Goal: Transaction & Acquisition: Purchase product/service

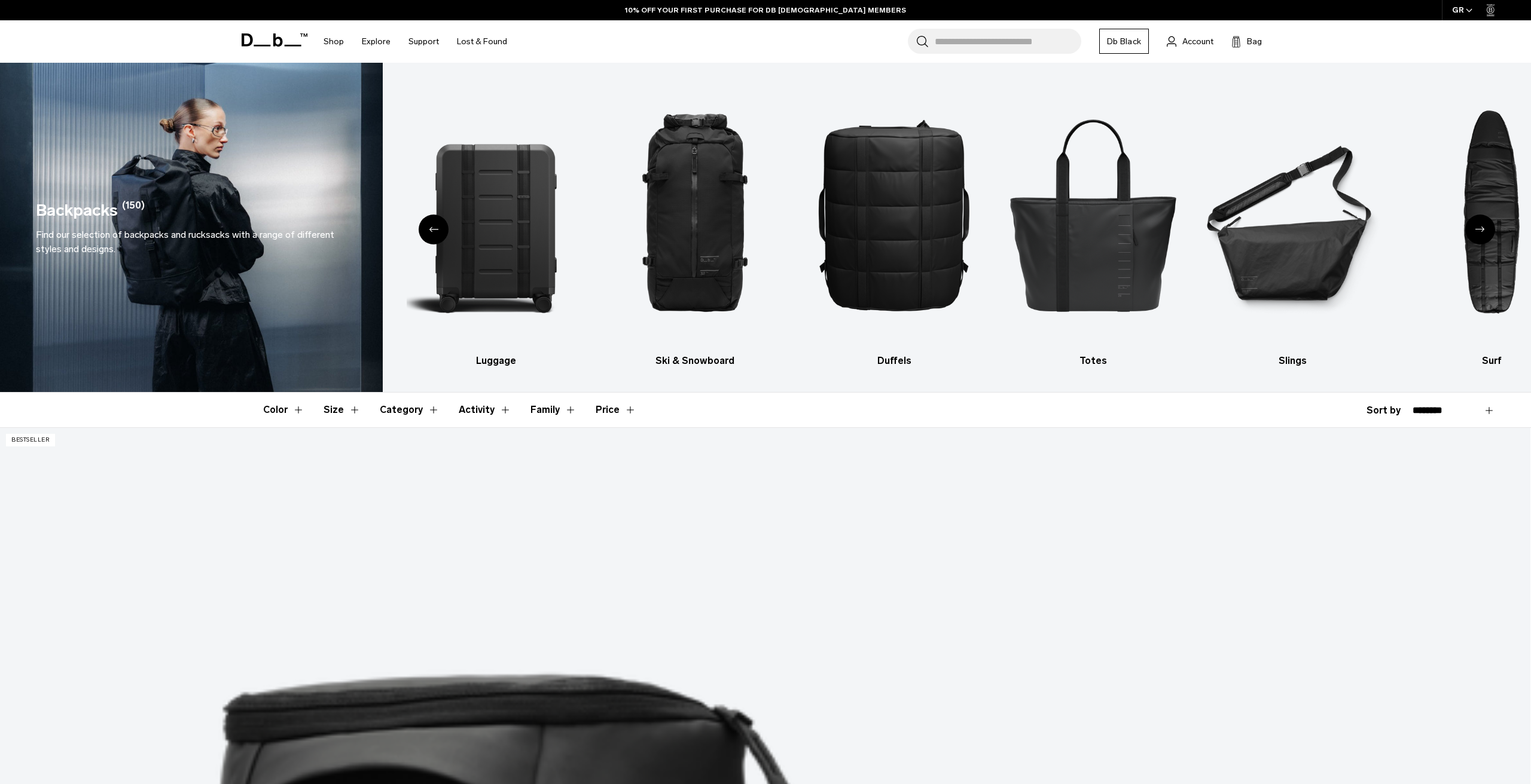
click at [1483, 232] on icon "Next slide" at bounding box center [1480, 229] width 10 height 5
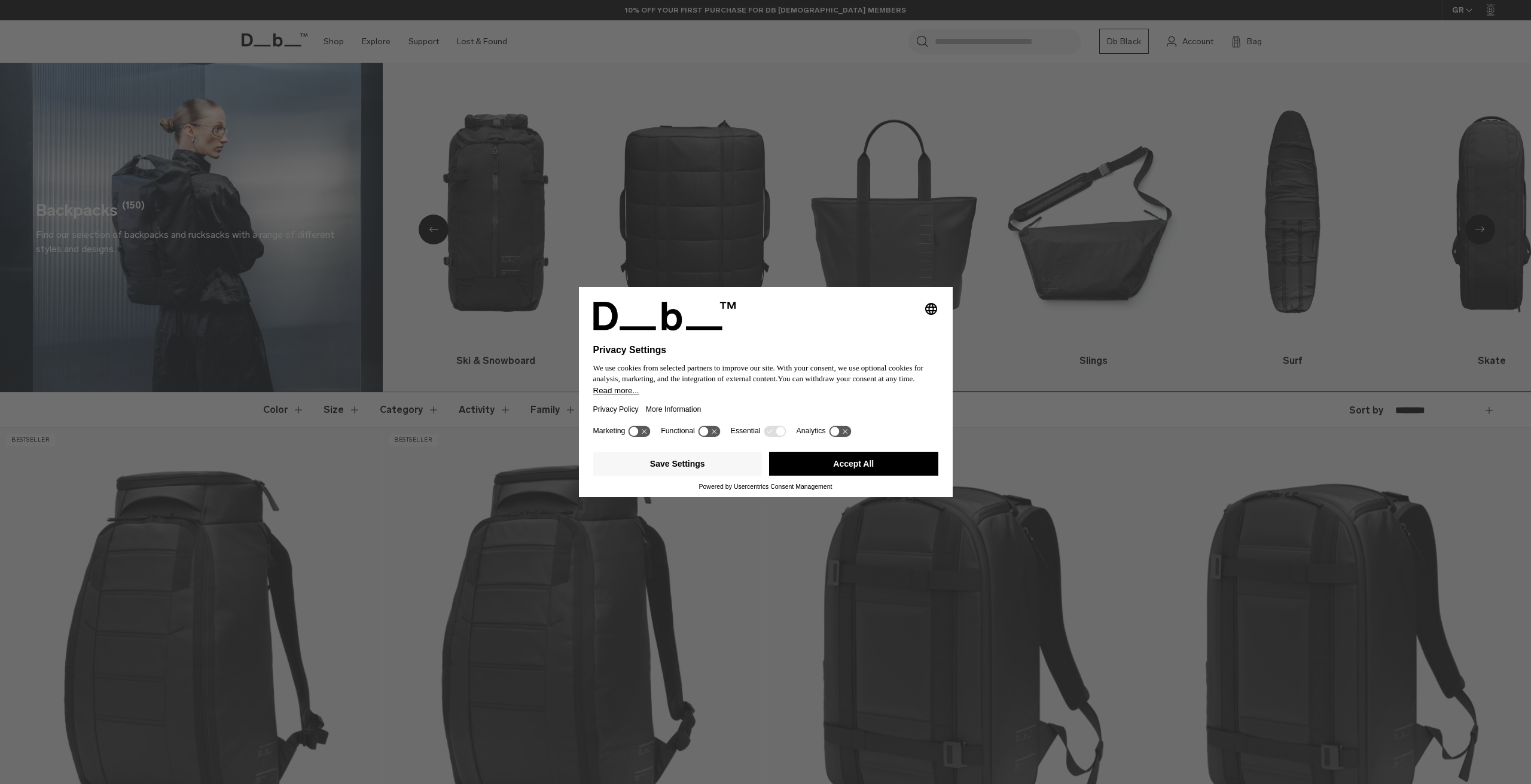
click at [1483, 232] on div "Selecting an option will immediately change the language Privacy Settings We us…" at bounding box center [766, 392] width 1531 height 784
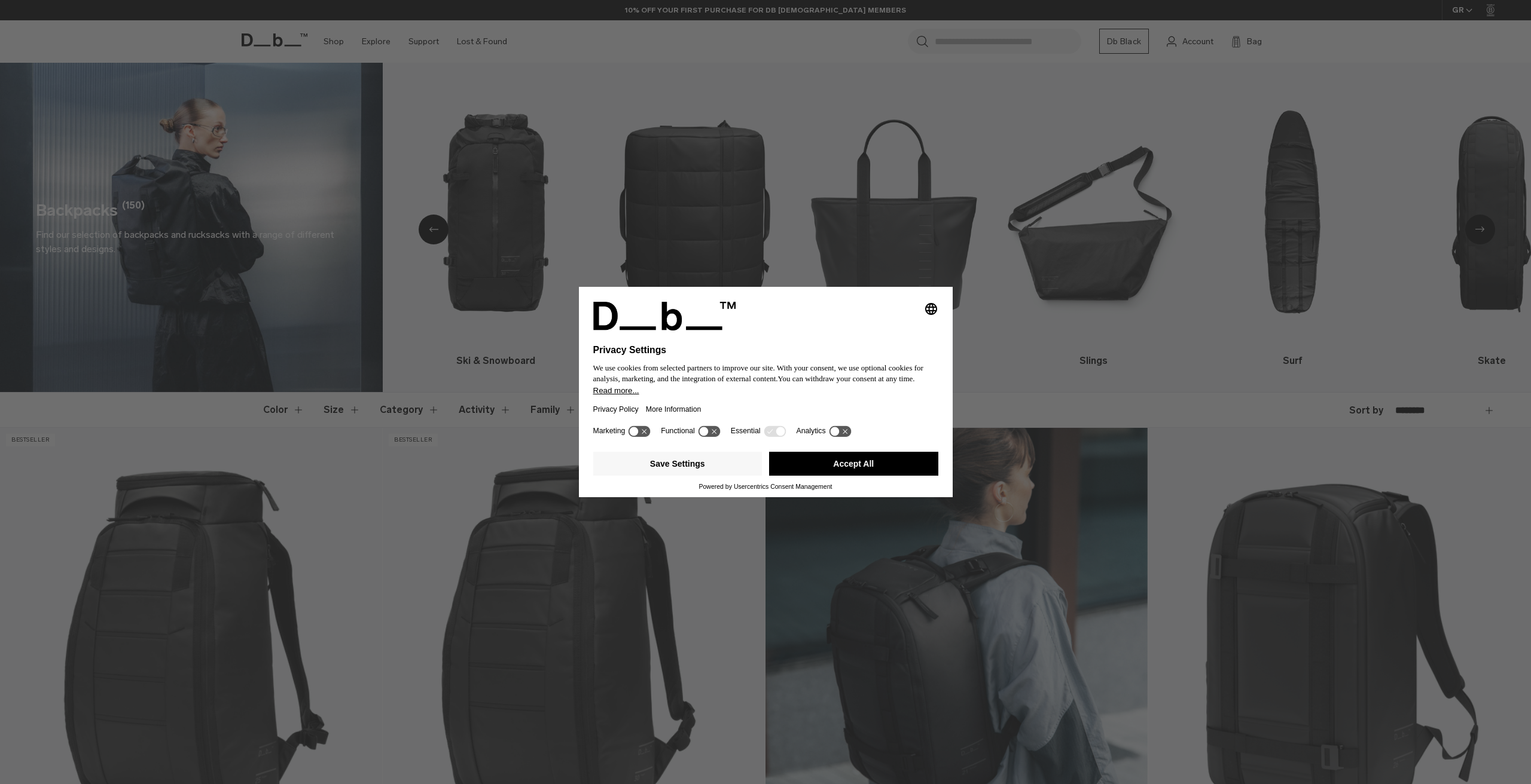
click at [930, 463] on button "Accept All" at bounding box center [853, 464] width 169 height 24
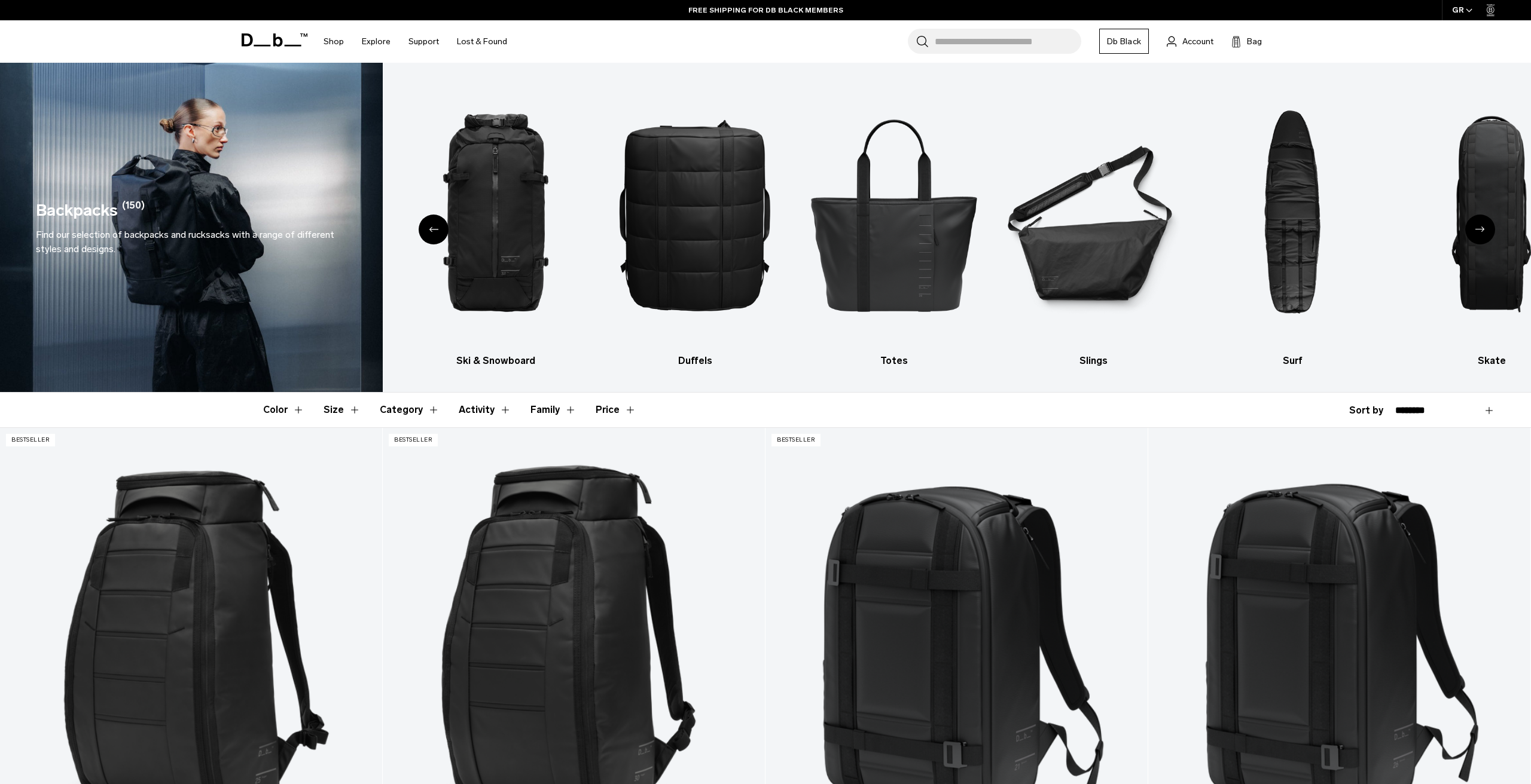
click at [1478, 226] on icon "Next slide" at bounding box center [1480, 229] width 10 height 5
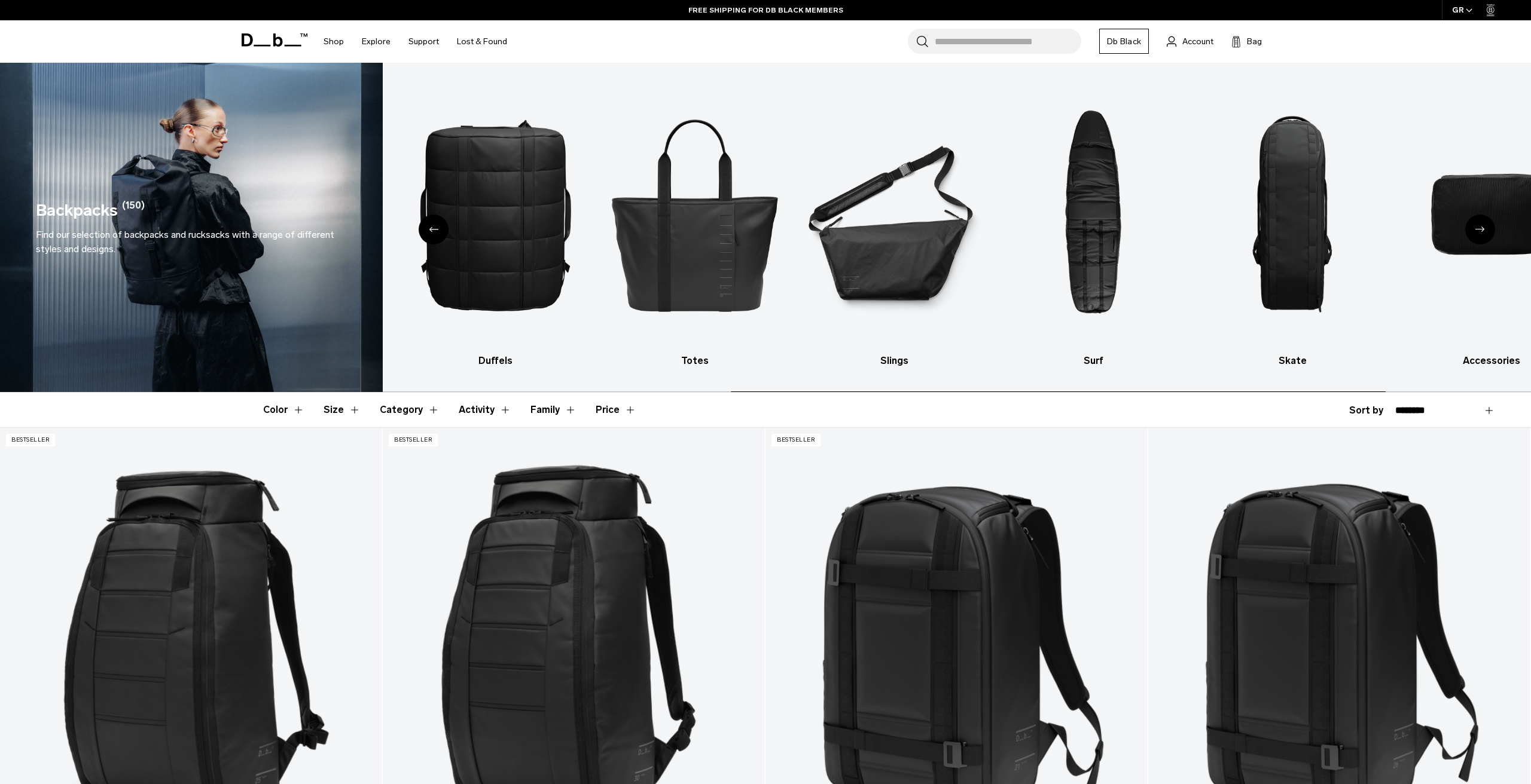
click at [1478, 226] on icon "Next slide" at bounding box center [1480, 229] width 10 height 5
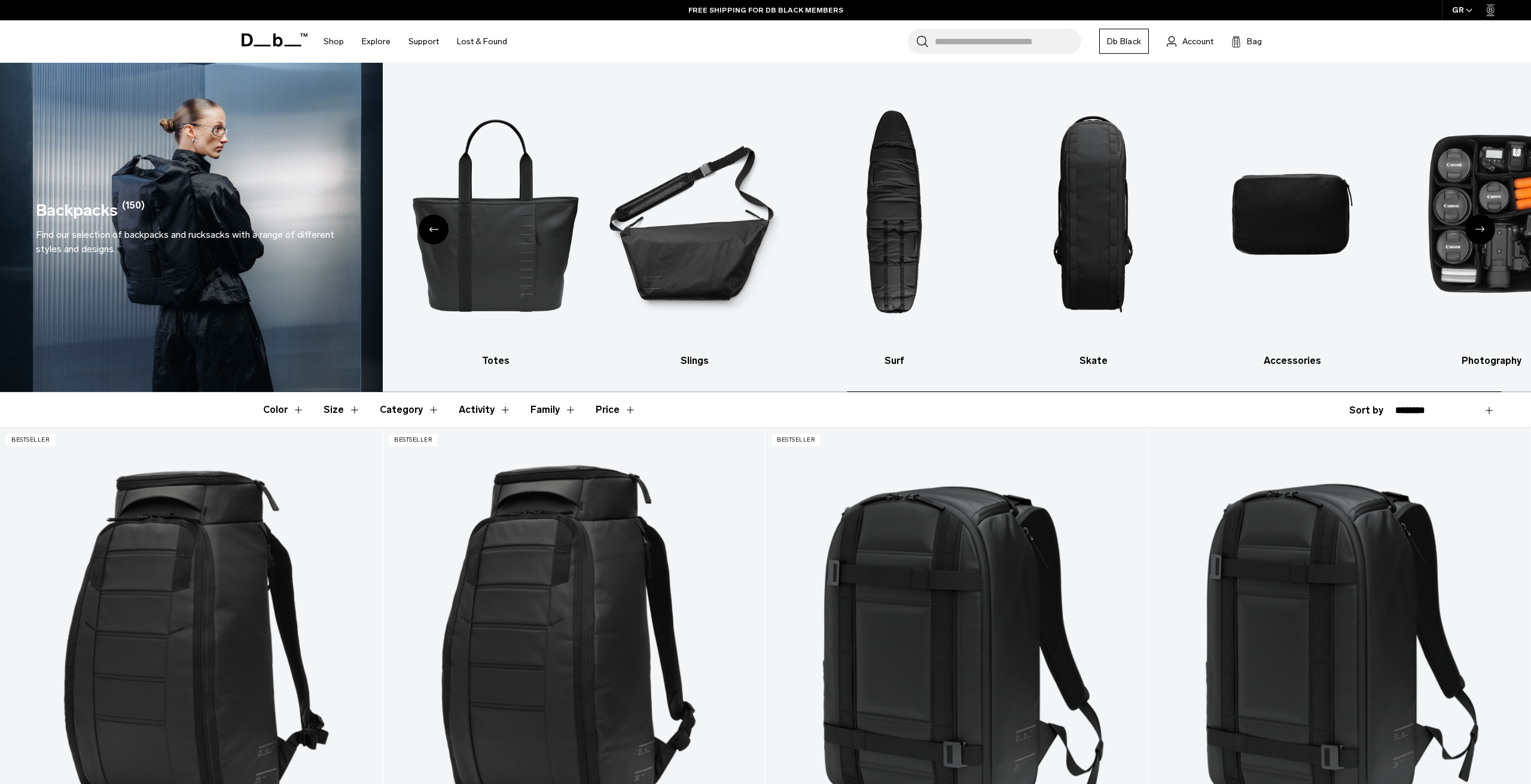
click at [1478, 226] on icon "Next slide" at bounding box center [1480, 229] width 10 height 5
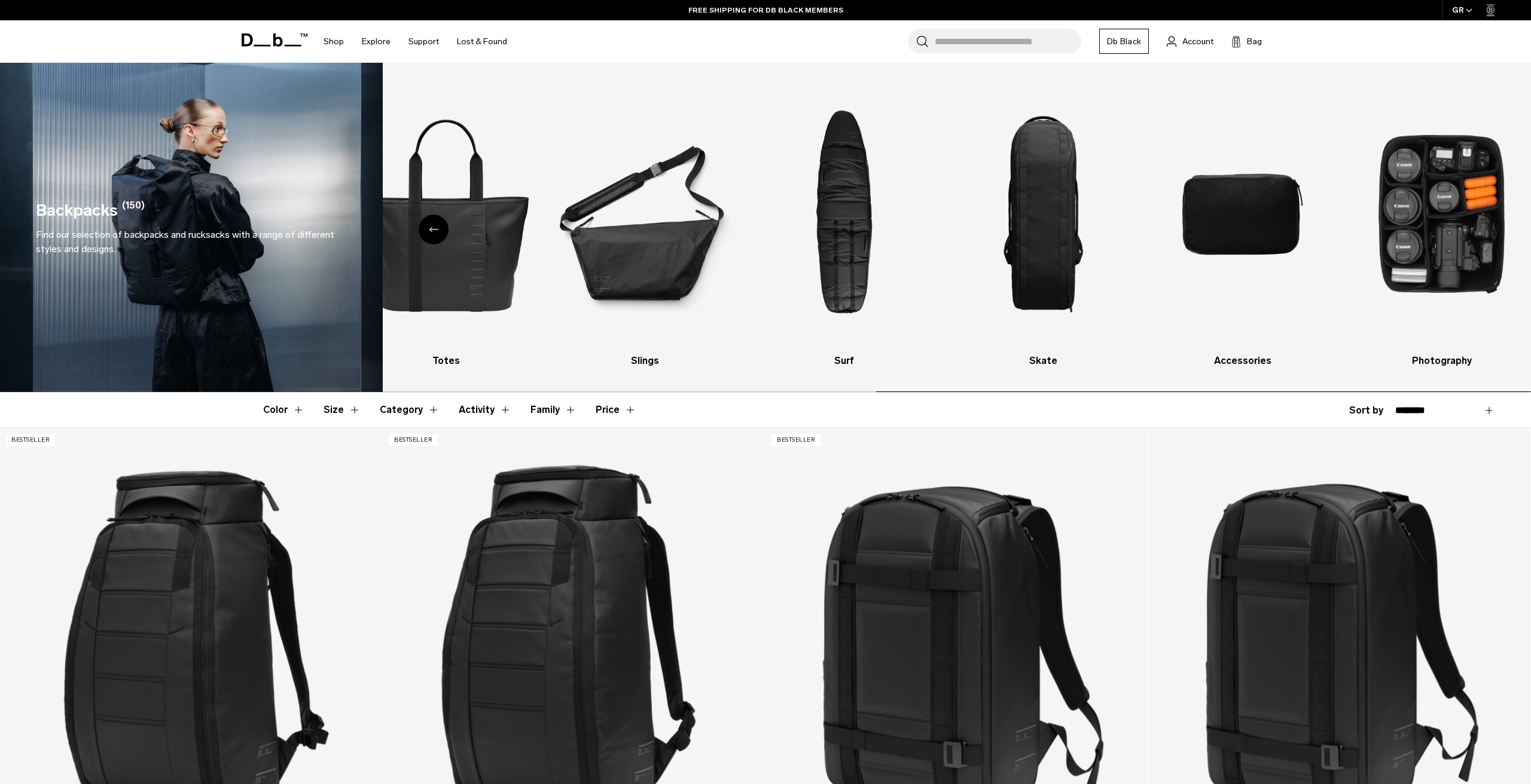
click at [1478, 226] on img "10 / 10" at bounding box center [1441, 214] width 178 height 267
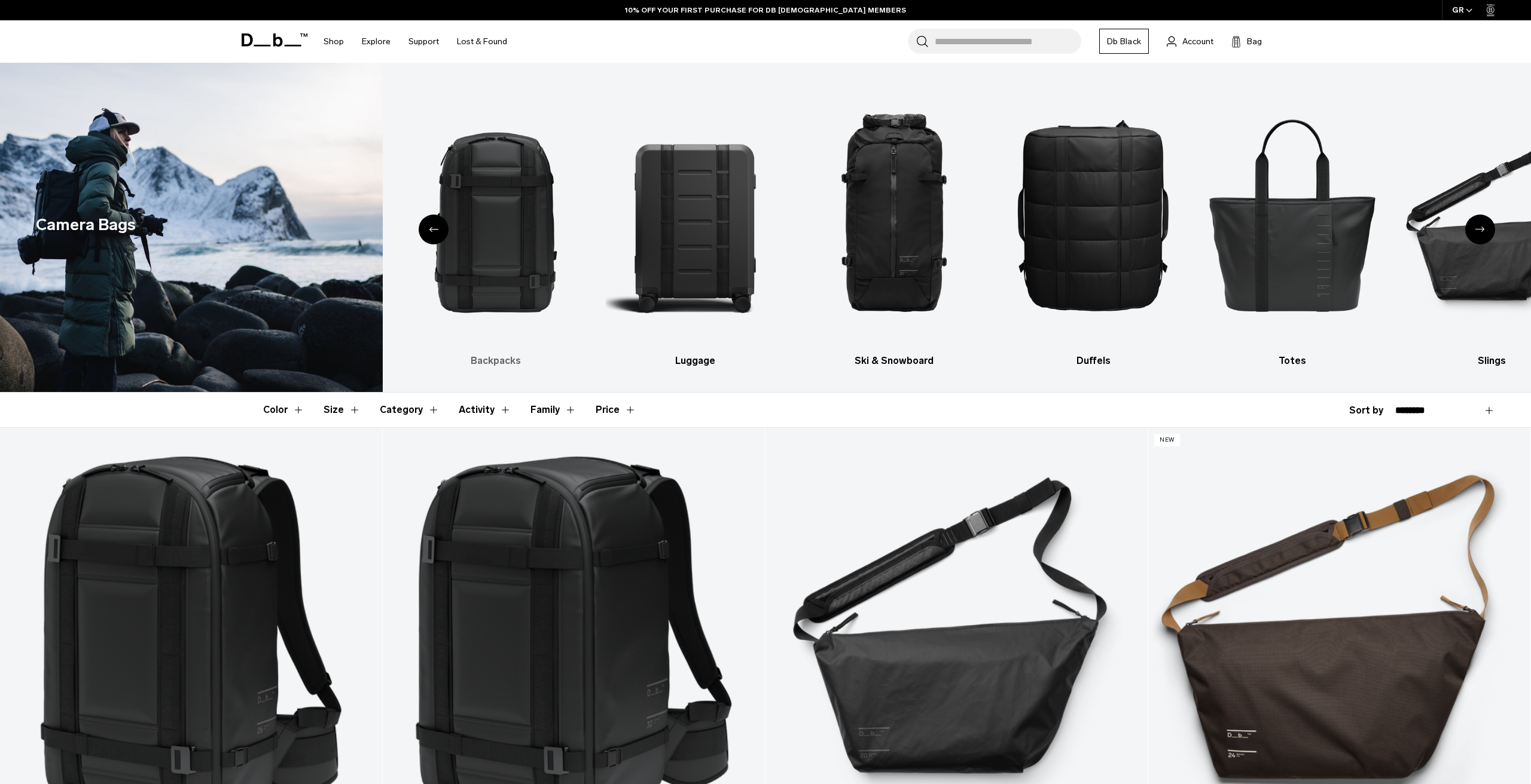
click at [477, 197] on img "2 / 10" at bounding box center [495, 214] width 178 height 267
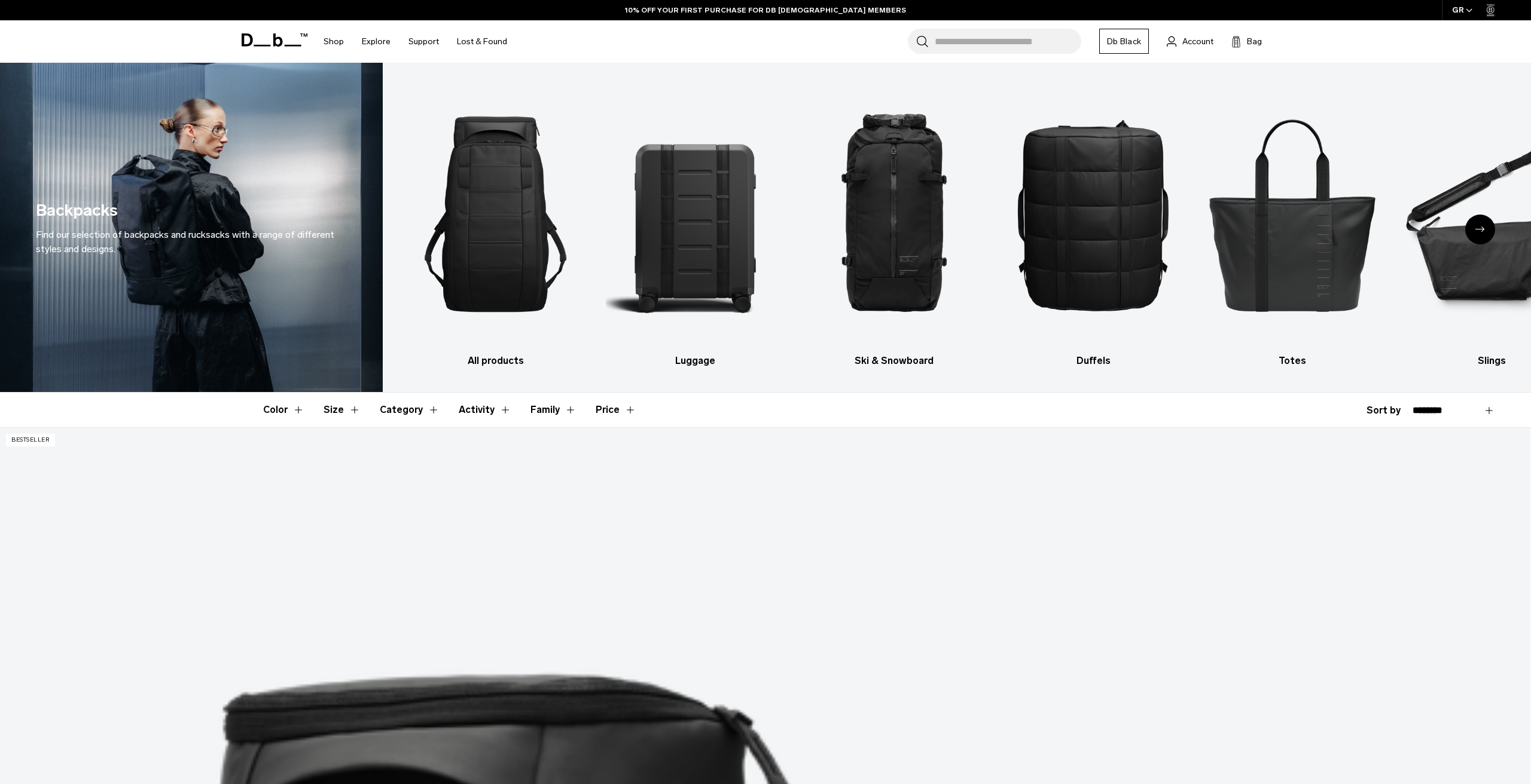
click at [504, 393] on button "Activity" at bounding box center [484, 410] width 52 height 35
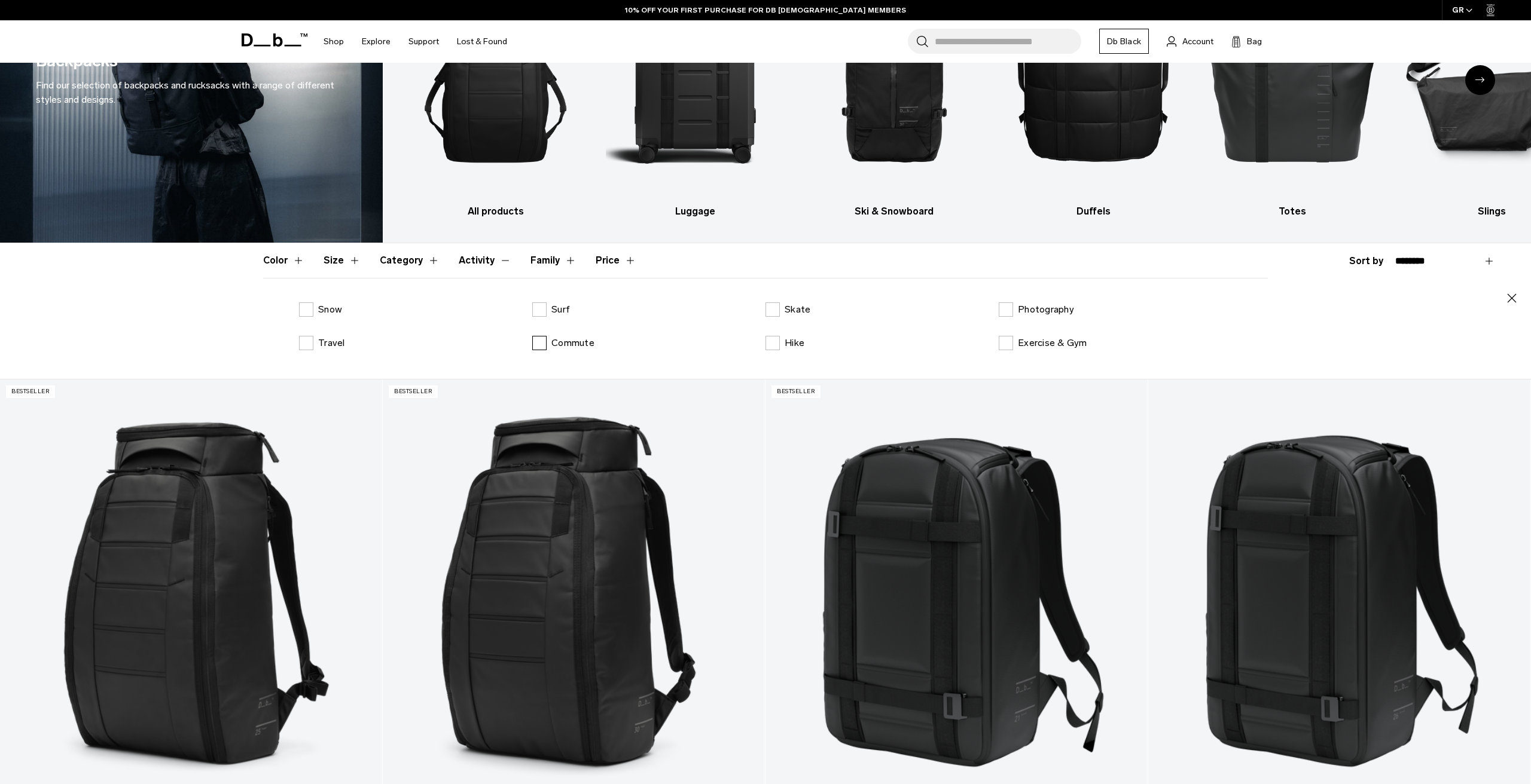
click at [544, 344] on label "Commute" at bounding box center [563, 343] width 62 height 14
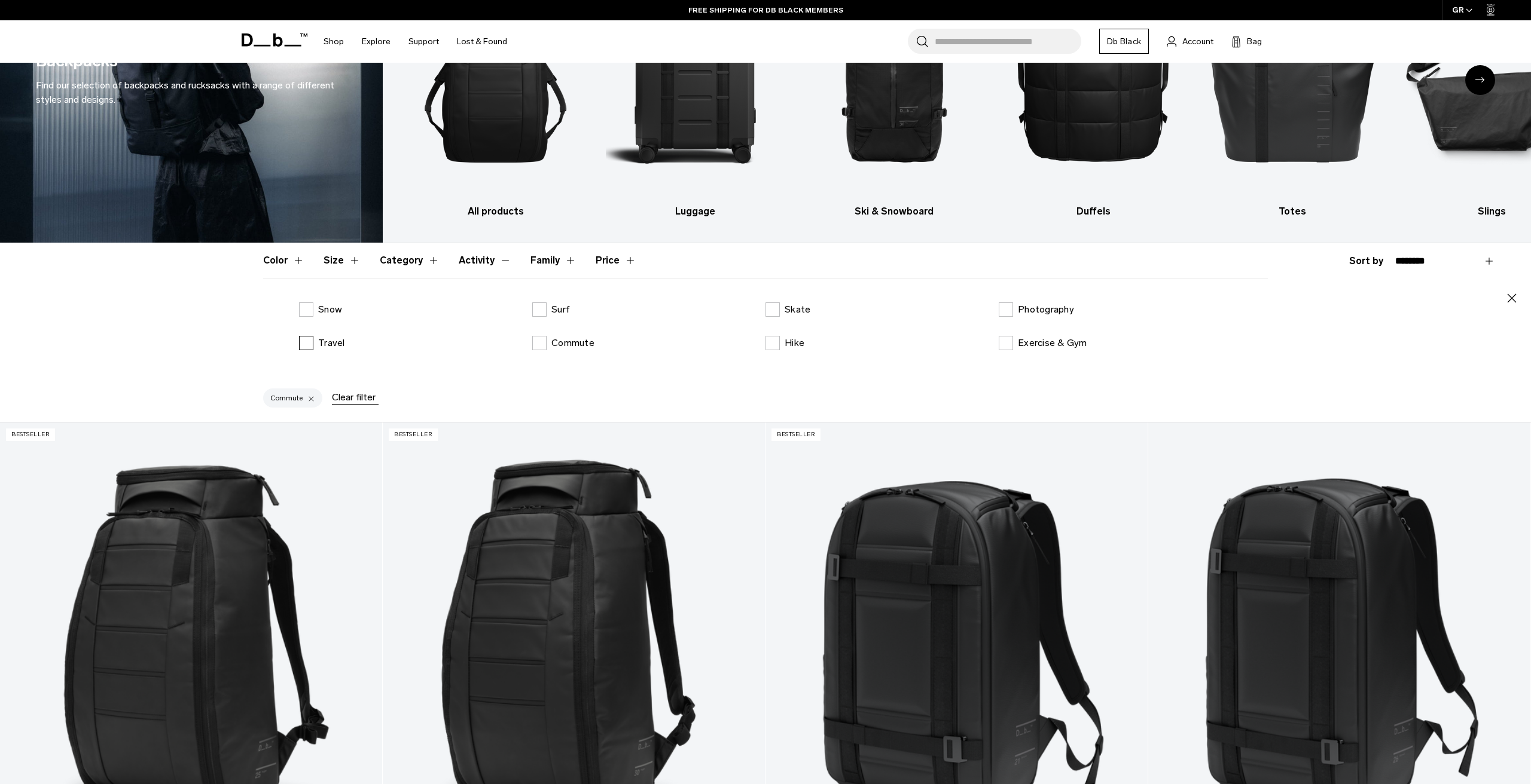
click at [314, 344] on label "Travel" at bounding box center [322, 343] width 46 height 14
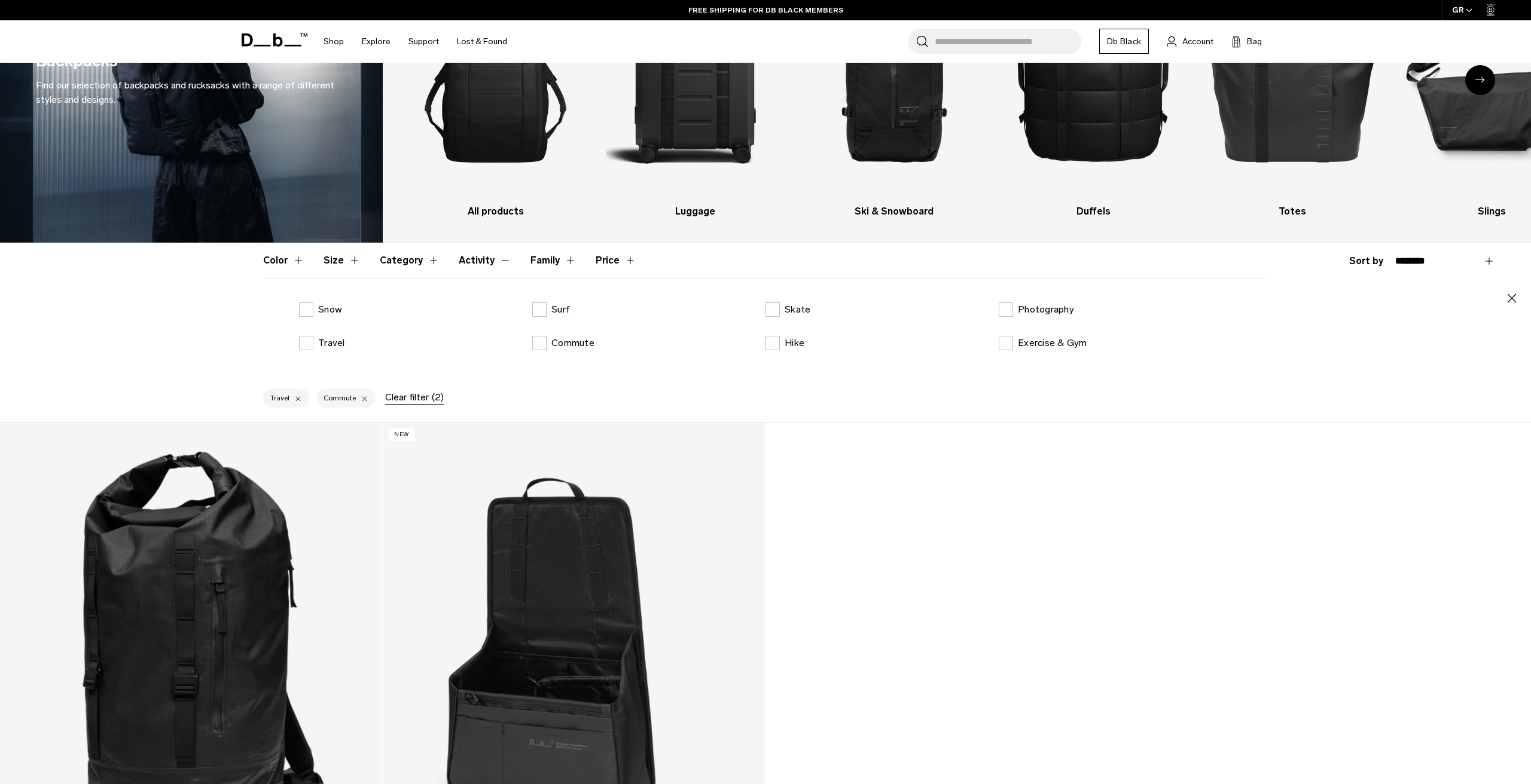
click at [562, 263] on button "Family" at bounding box center [554, 260] width 46 height 35
click at [564, 261] on button "Family" at bounding box center [554, 260] width 46 height 35
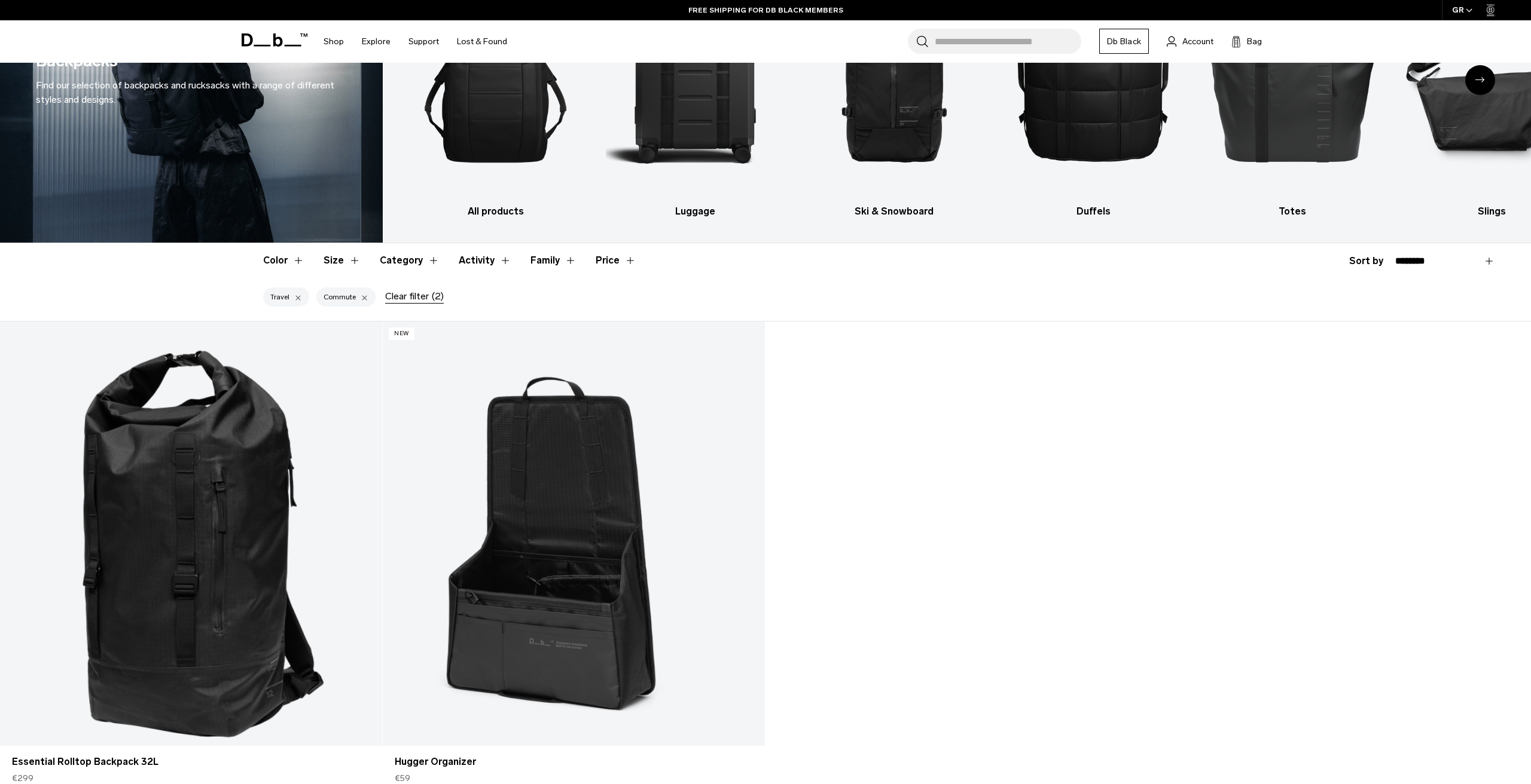
click at [351, 260] on button "Size" at bounding box center [342, 260] width 37 height 35
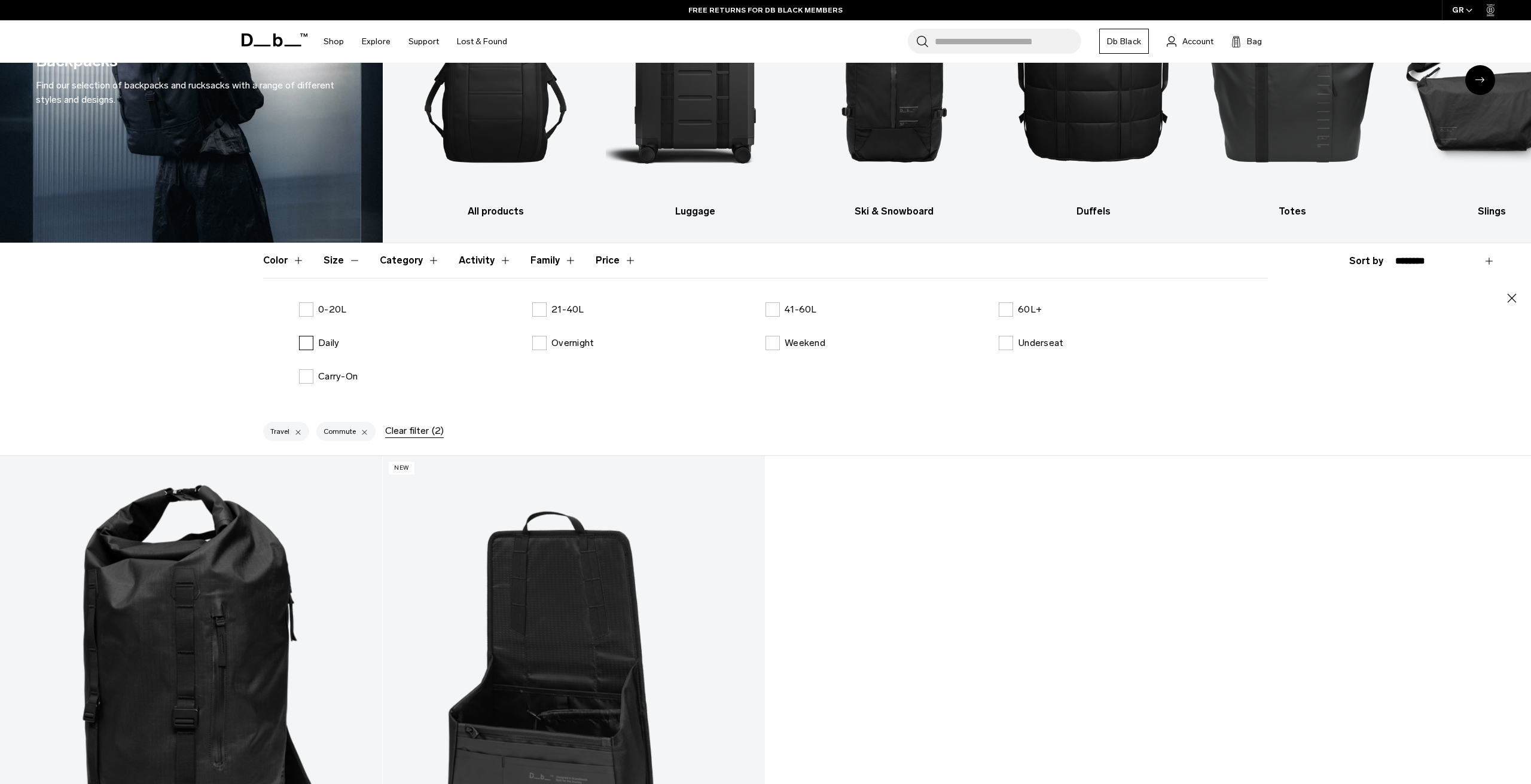
click at [305, 345] on label "Daily" at bounding box center [318, 343] width 40 height 14
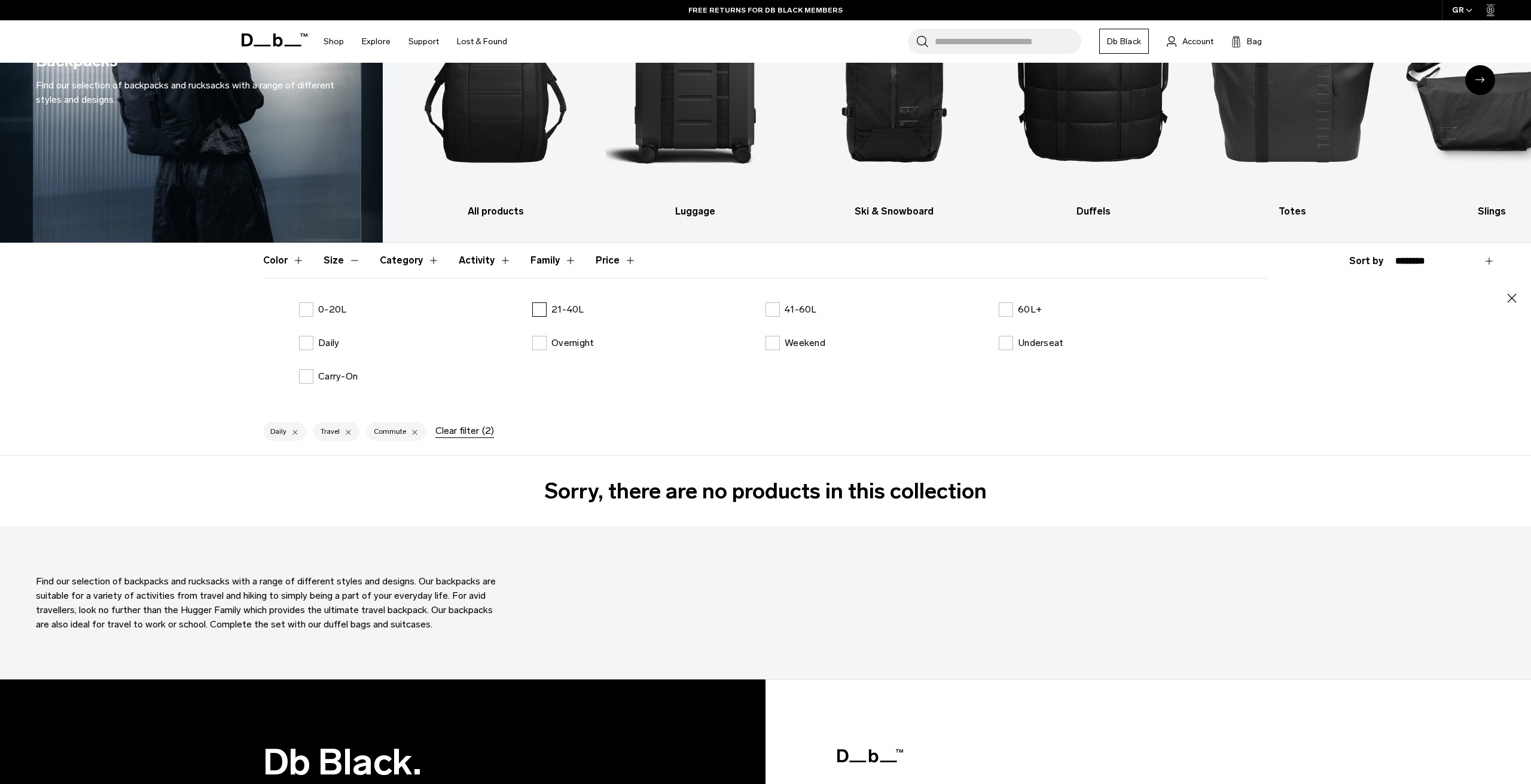
click at [540, 312] on label "21-40L" at bounding box center [558, 310] width 52 height 14
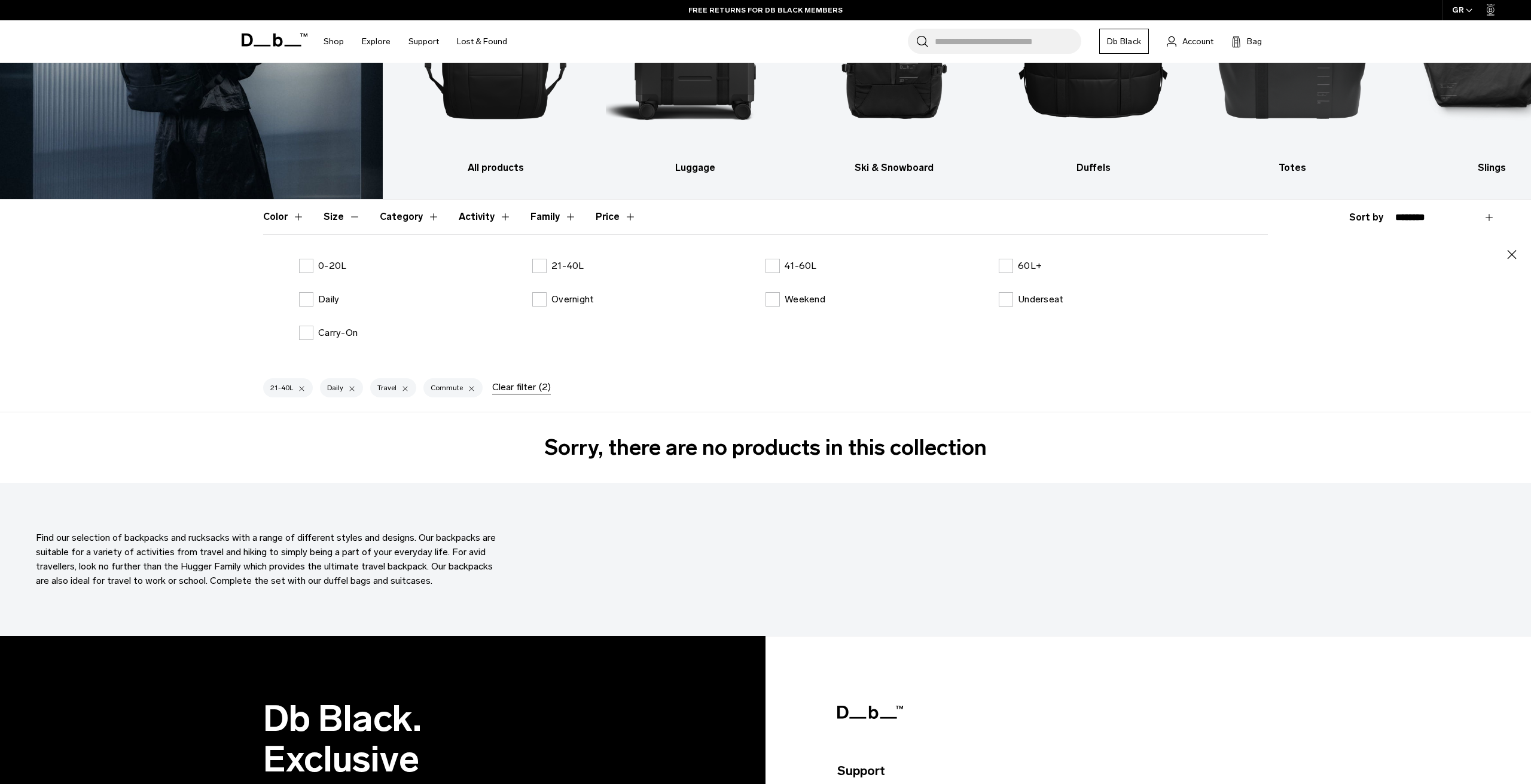
scroll to position [197, 0]
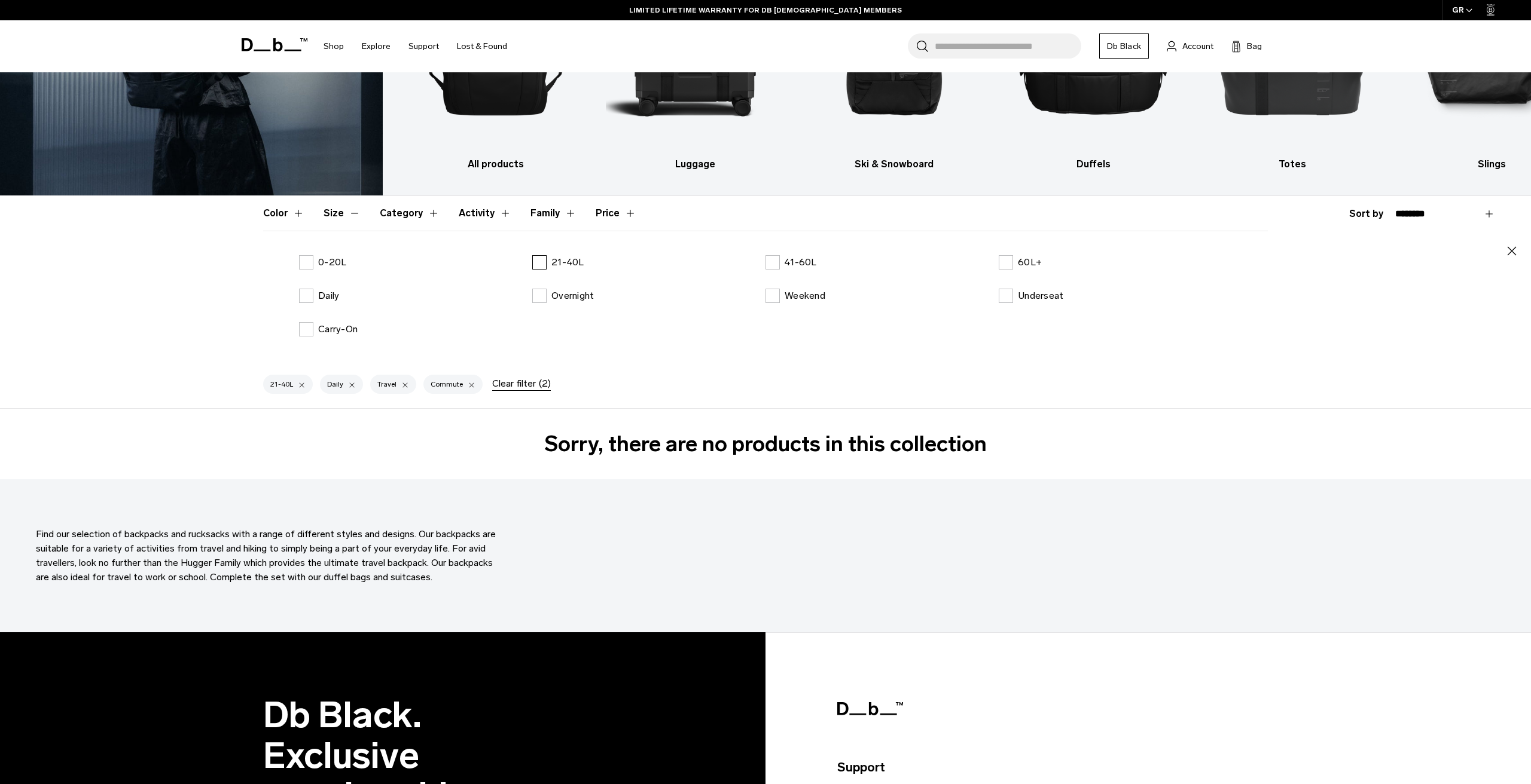
click at [540, 267] on label "21-40L" at bounding box center [558, 263] width 52 height 14
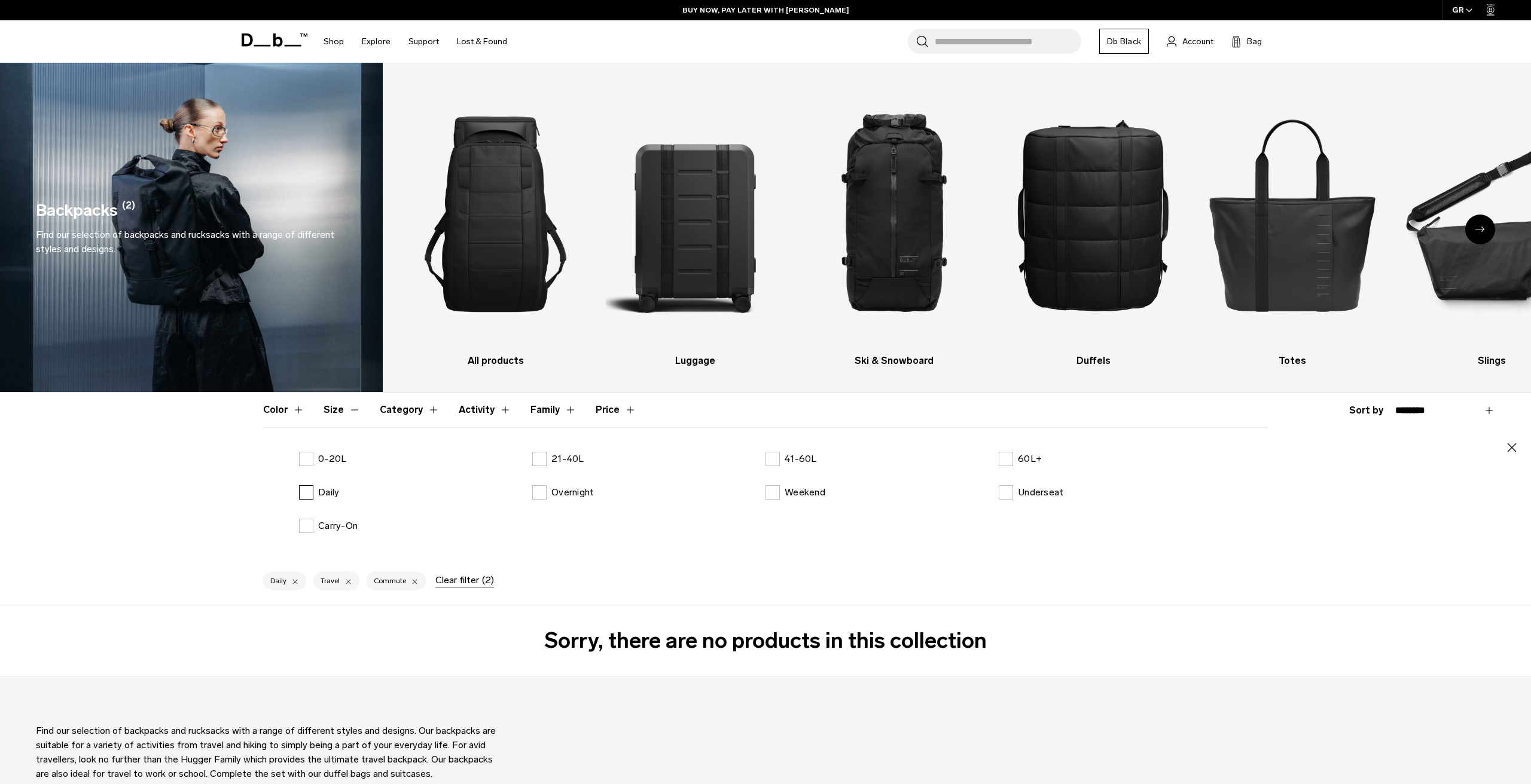
click at [308, 490] on label "Daily" at bounding box center [318, 492] width 40 height 14
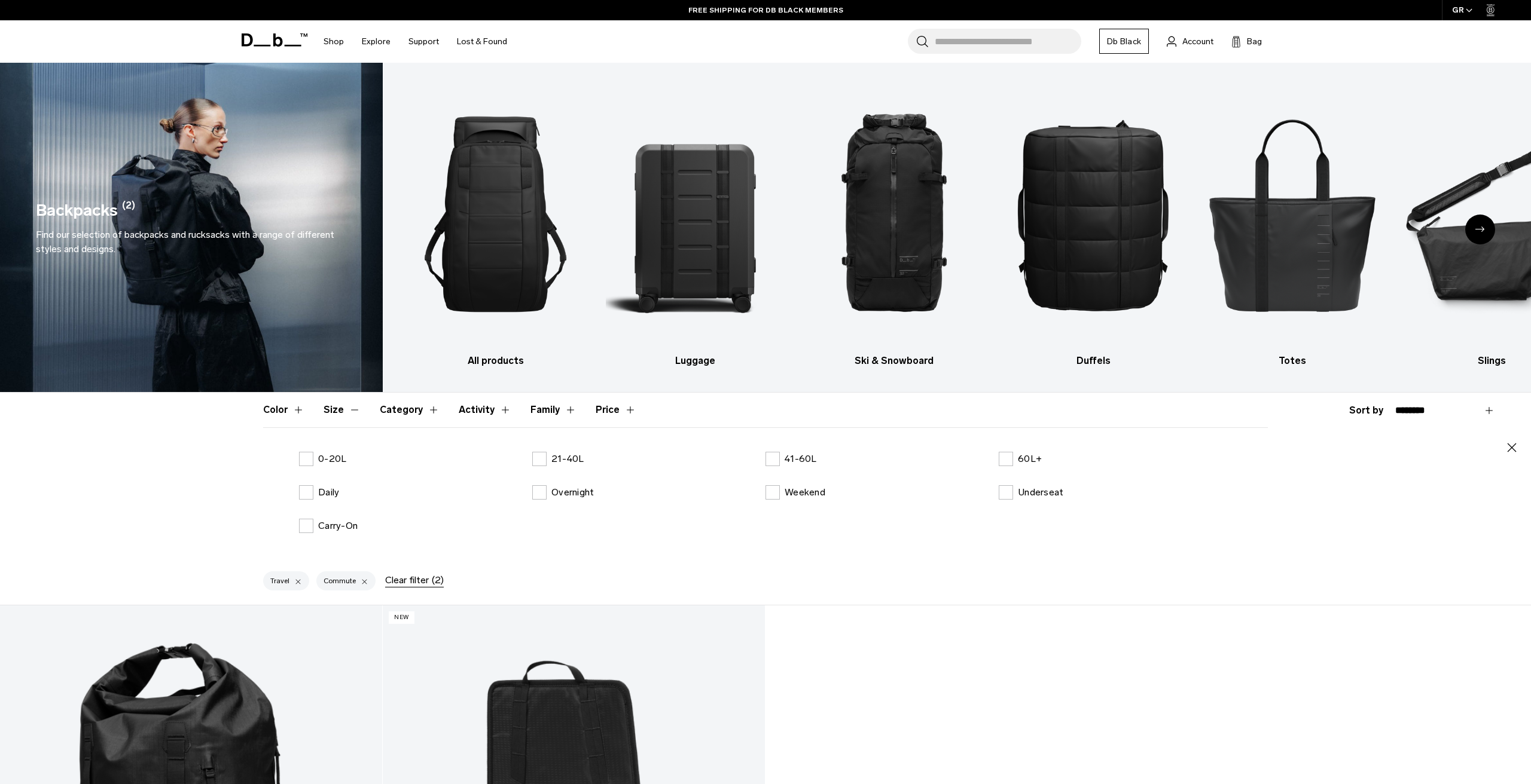
click at [408, 412] on button "Category" at bounding box center [409, 410] width 59 height 35
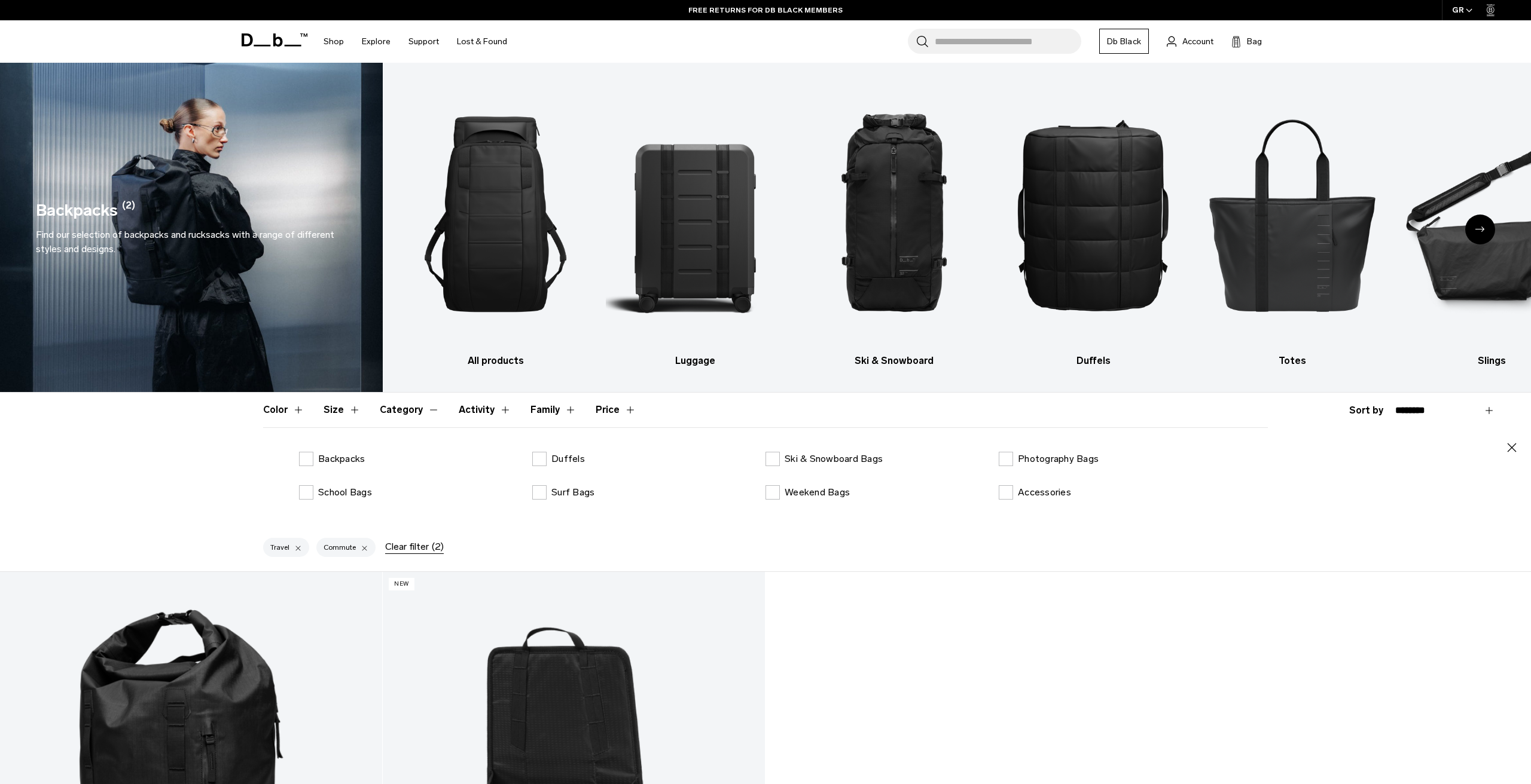
click at [408, 412] on button "Category" at bounding box center [409, 410] width 59 height 35
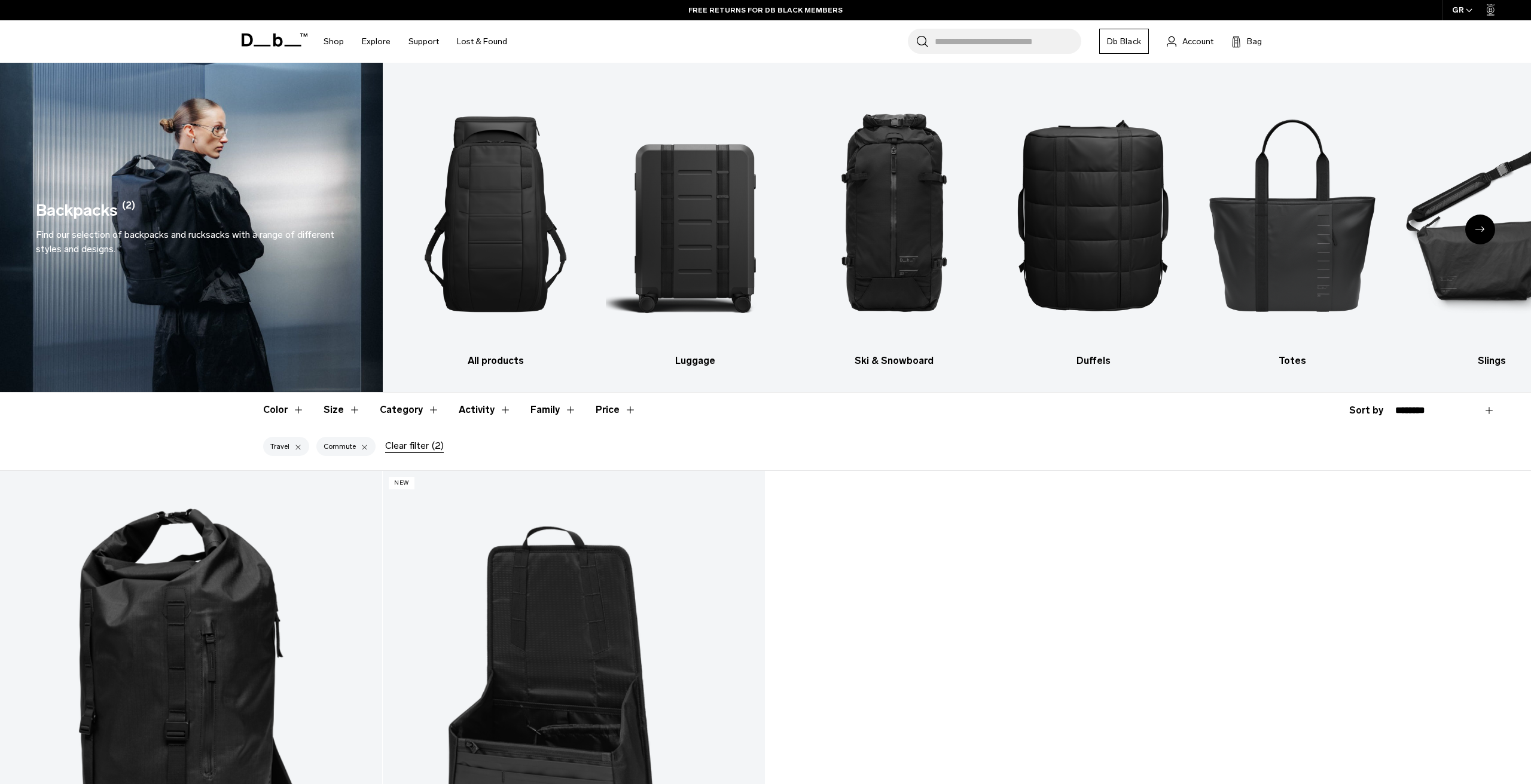
click at [365, 447] on div at bounding box center [364, 447] width 8 height 11
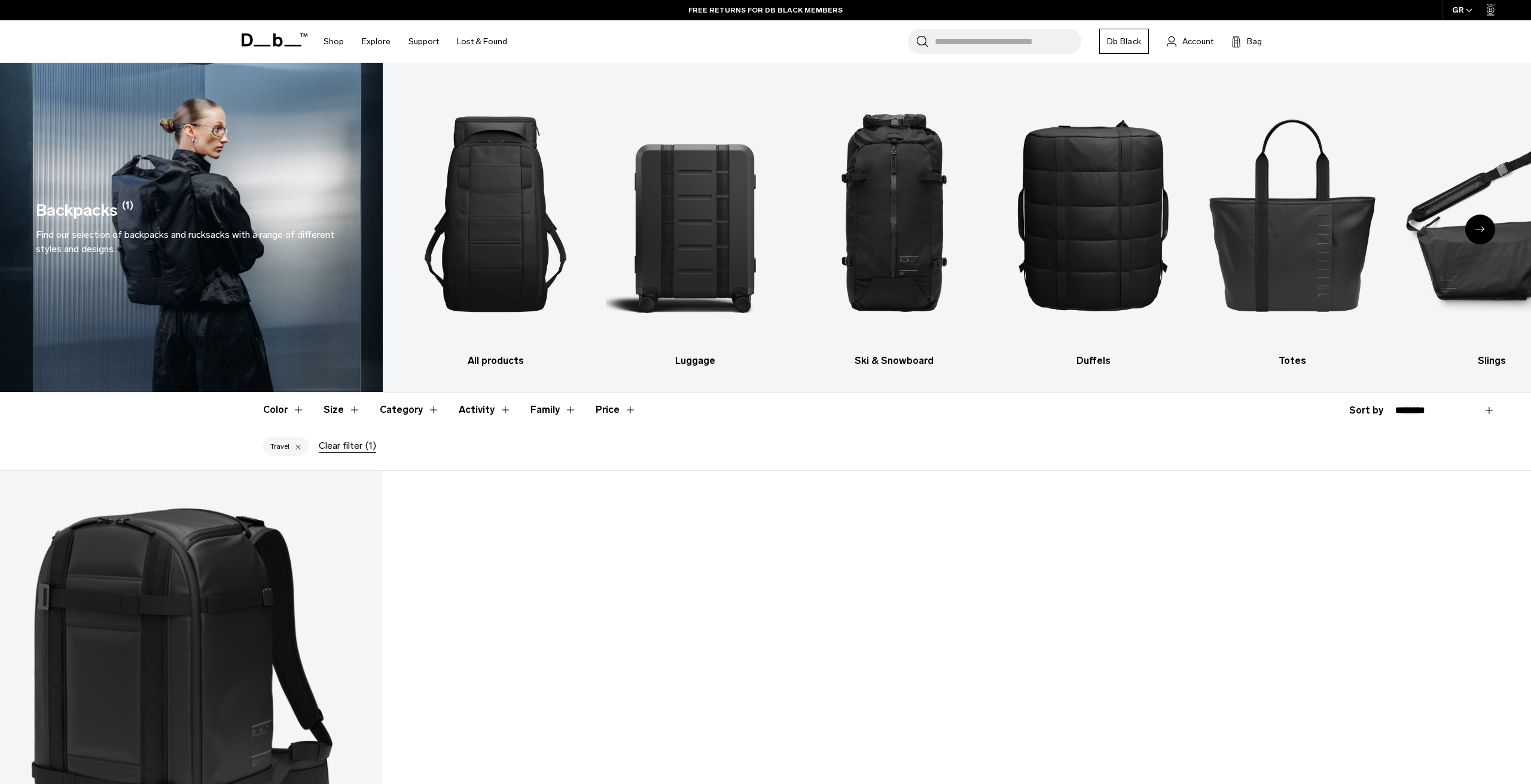
click at [295, 450] on div at bounding box center [298, 447] width 8 height 11
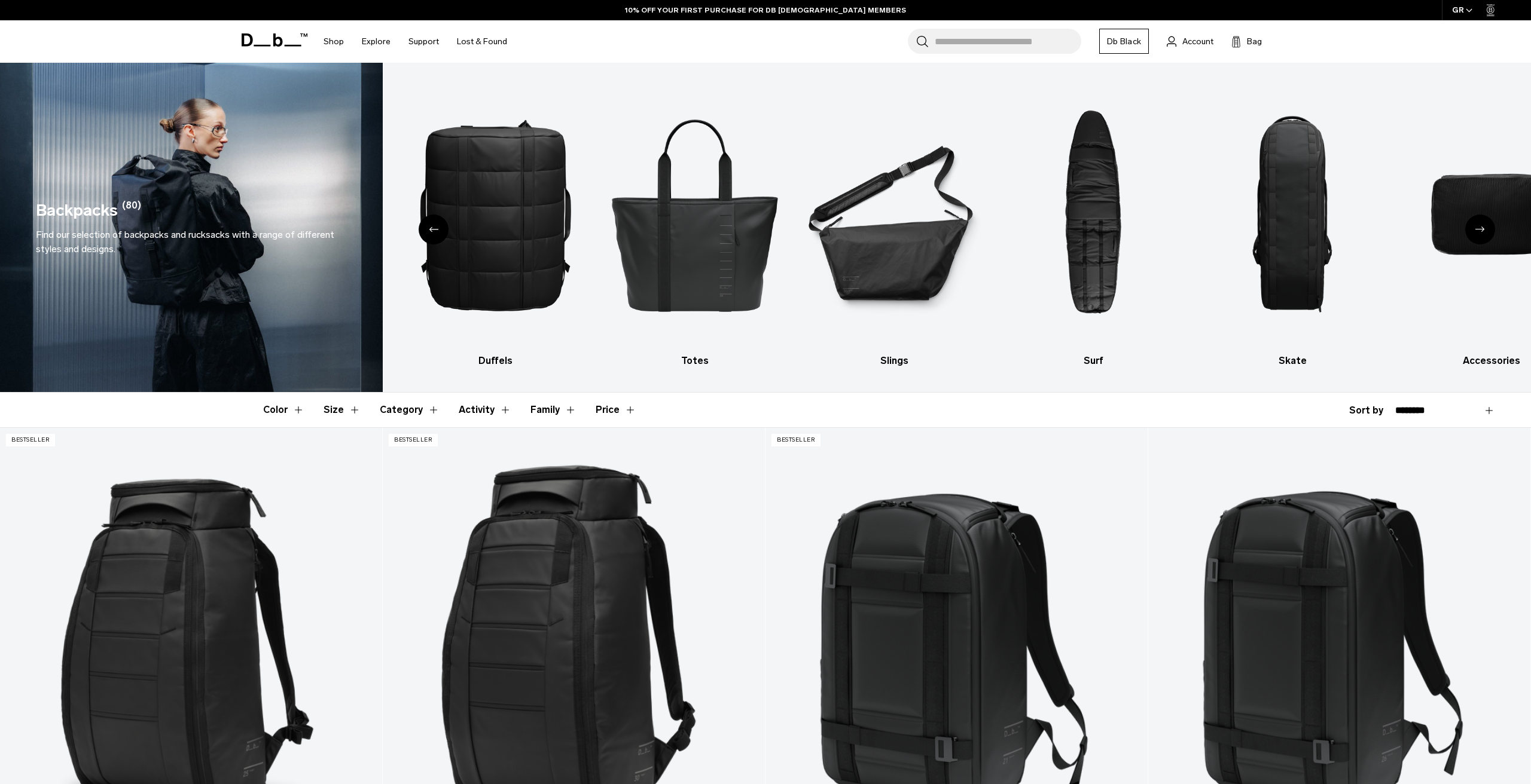
click at [351, 410] on button "Size" at bounding box center [342, 410] width 37 height 35
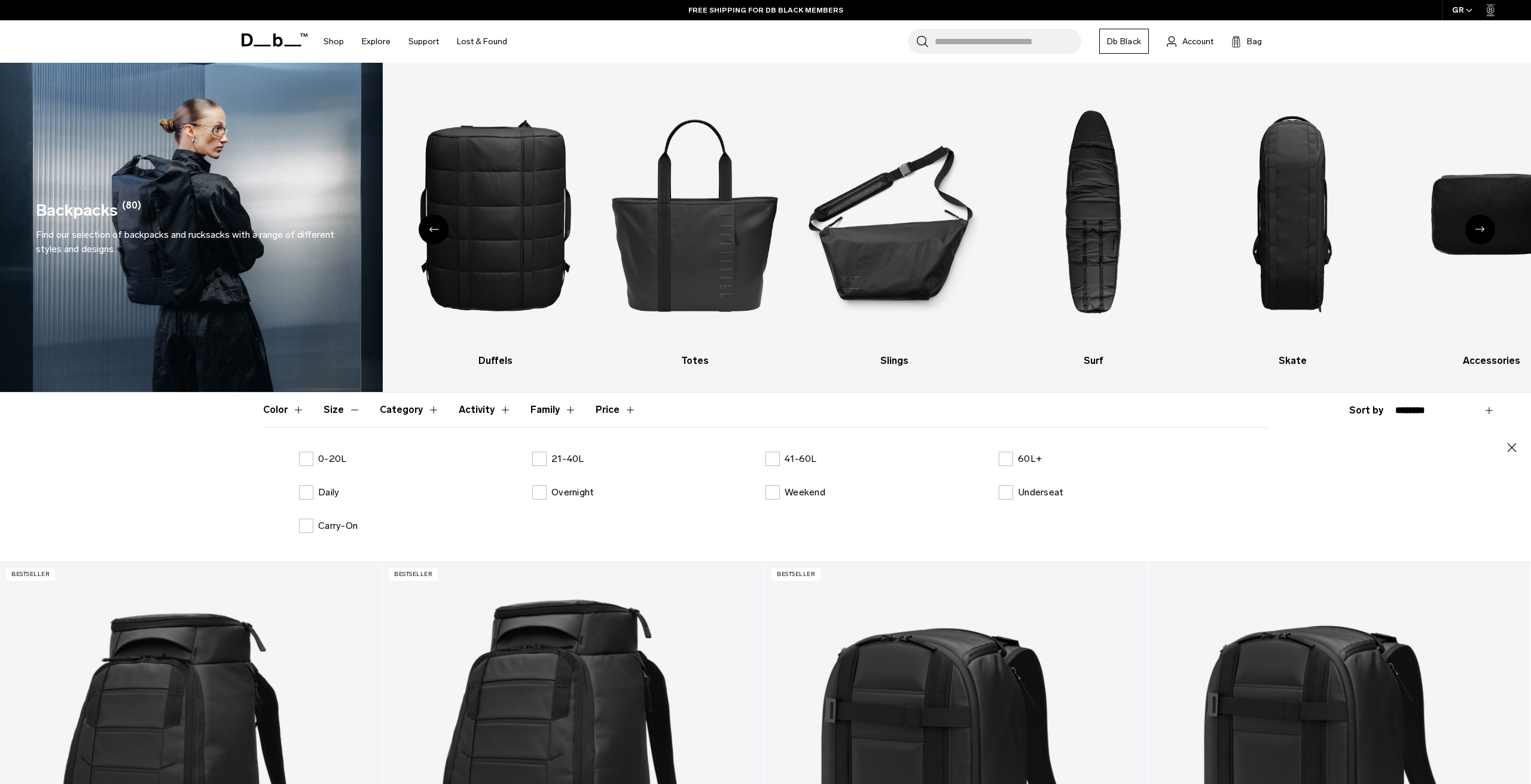
drag, startPoint x: 538, startPoint y: 459, endPoint x: 525, endPoint y: 465, distance: 14.3
click at [538, 459] on label "21-40L" at bounding box center [558, 459] width 52 height 14
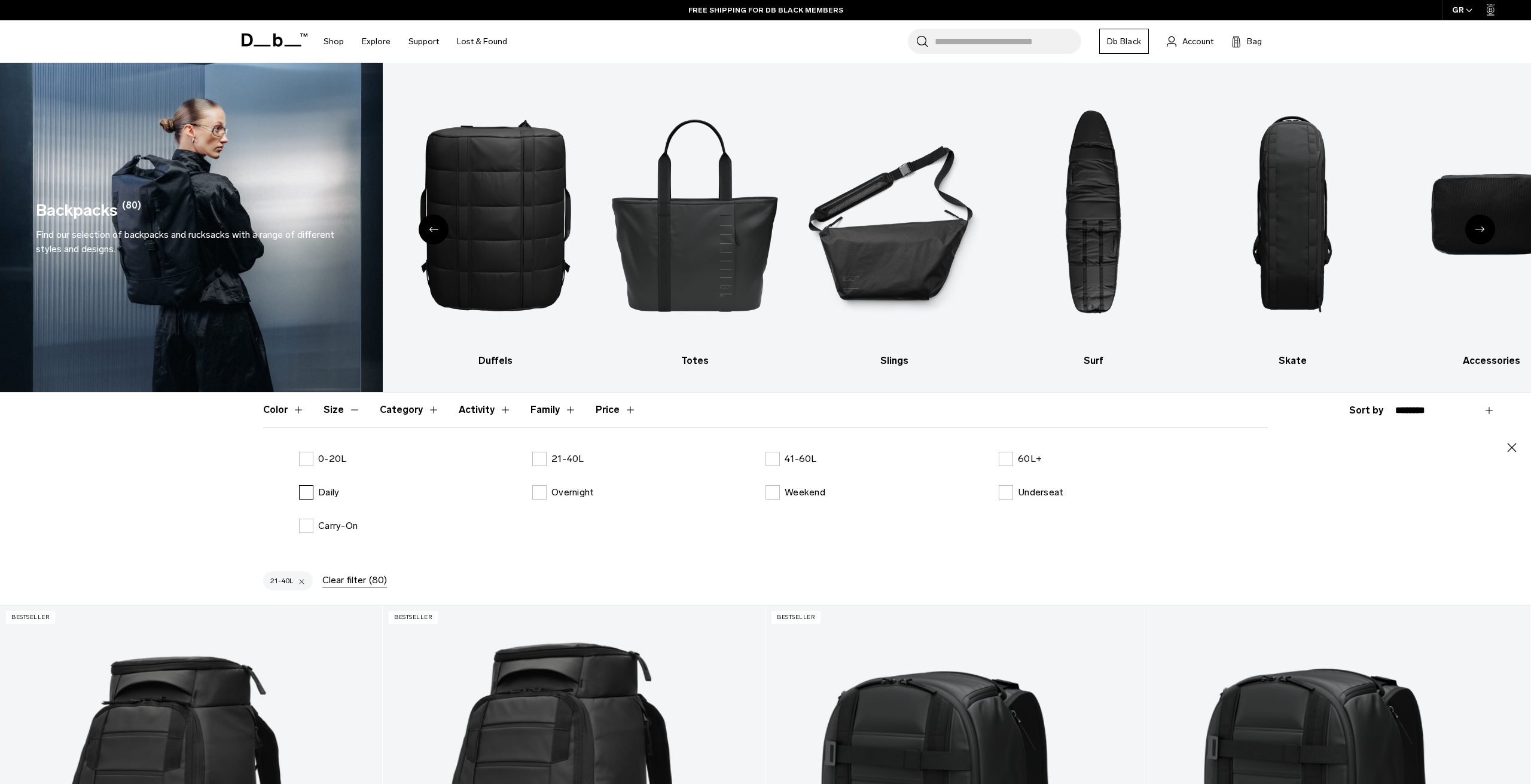
click at [314, 492] on label "Daily" at bounding box center [318, 492] width 40 height 14
click at [546, 462] on label "21-40L" at bounding box center [558, 459] width 52 height 14
click at [333, 489] on p "Daily" at bounding box center [329, 492] width 21 height 14
click at [569, 459] on p "21-40L" at bounding box center [568, 459] width 33 height 14
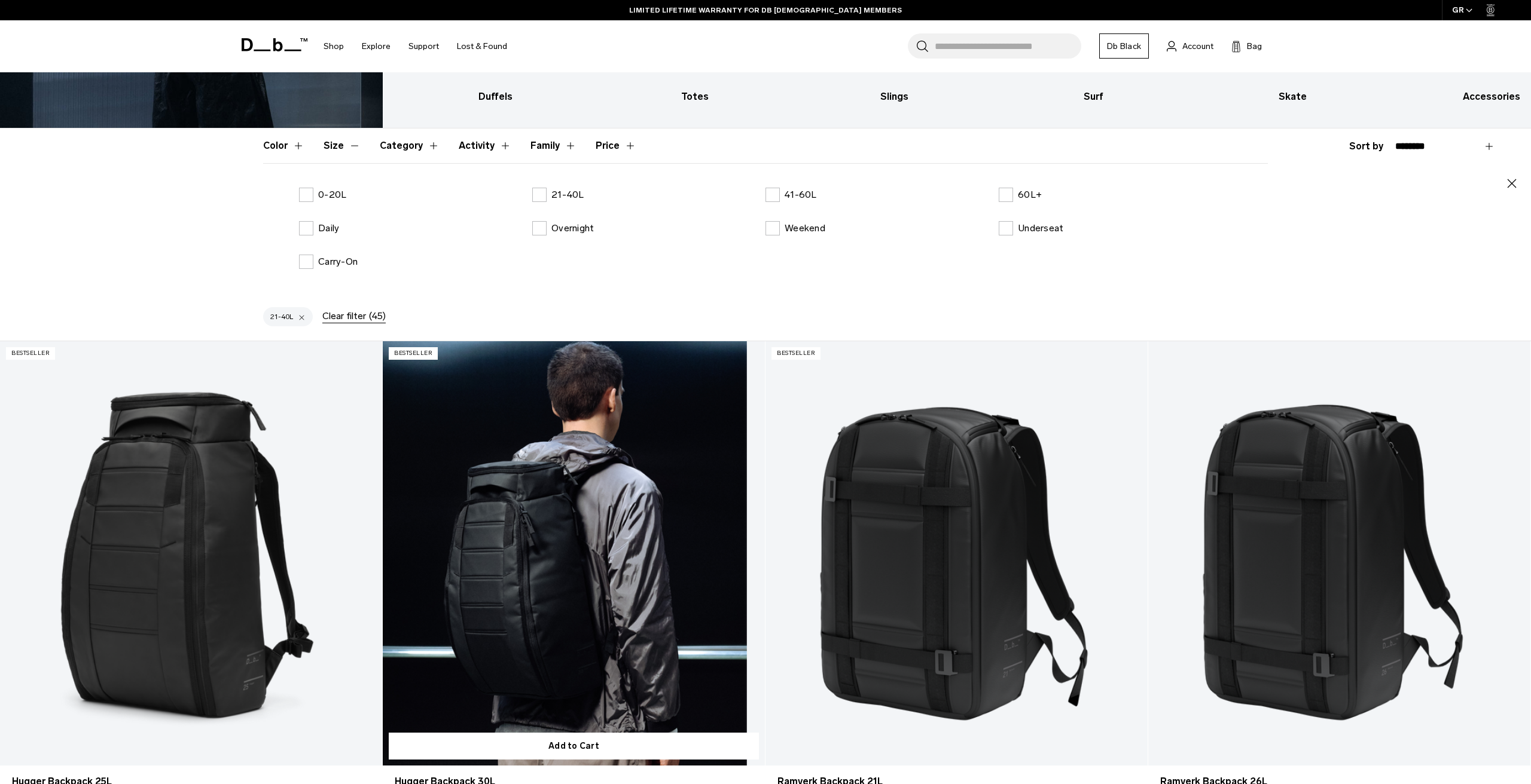
scroll to position [263, 0]
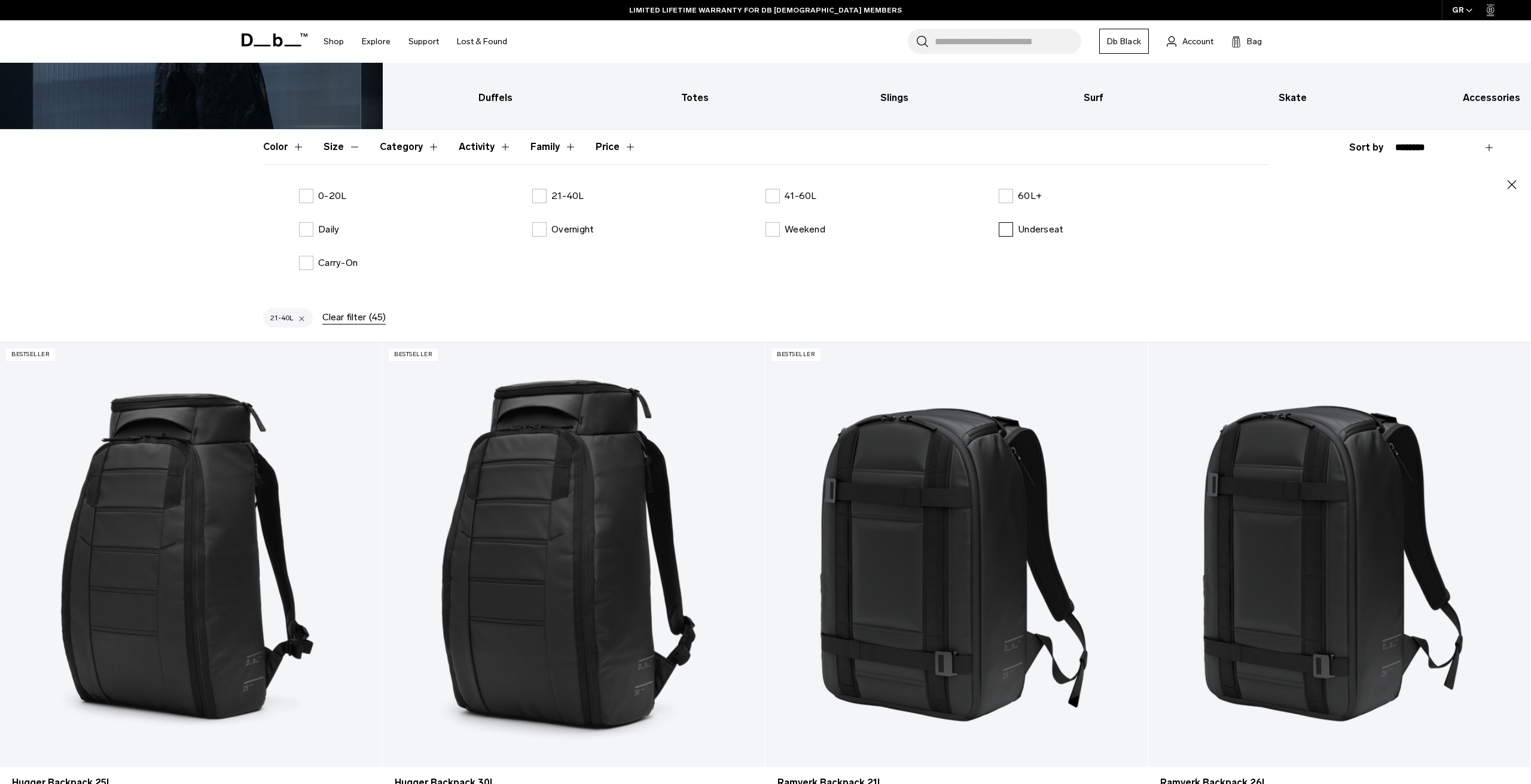
click at [1038, 232] on p "Underseat" at bounding box center [1040, 230] width 45 height 14
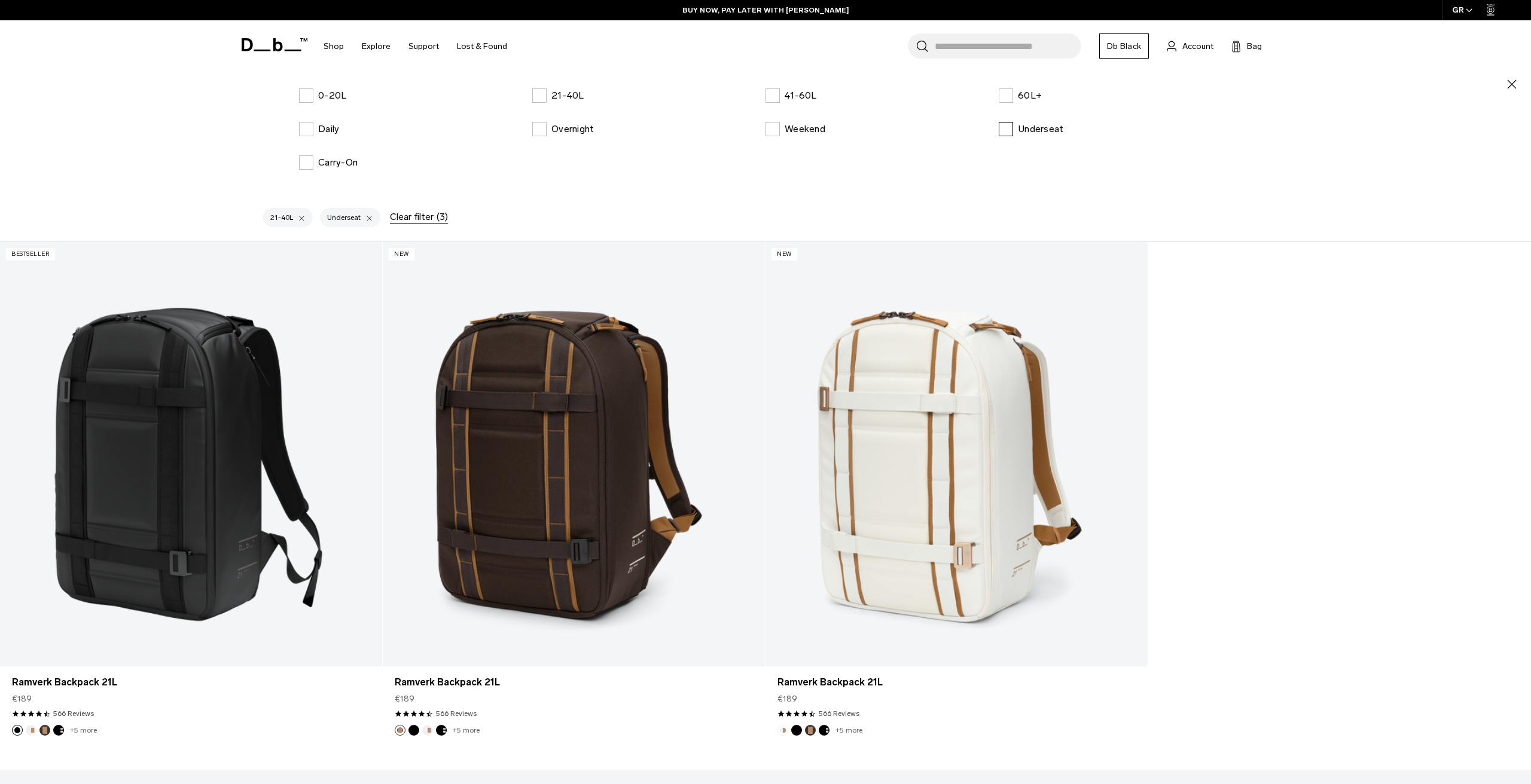
scroll to position [379, 0]
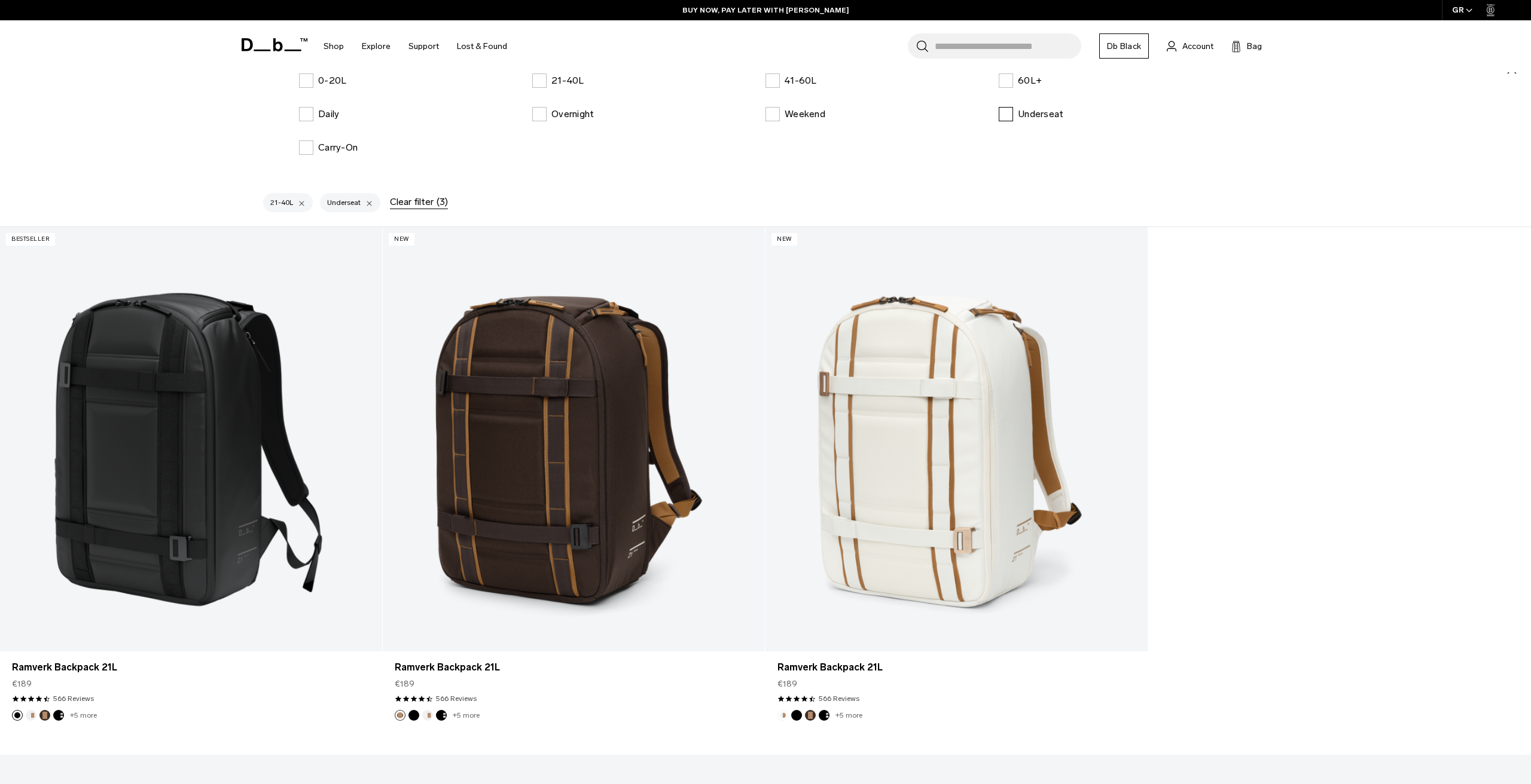
click at [1001, 118] on label "Underseat" at bounding box center [1031, 114] width 65 height 14
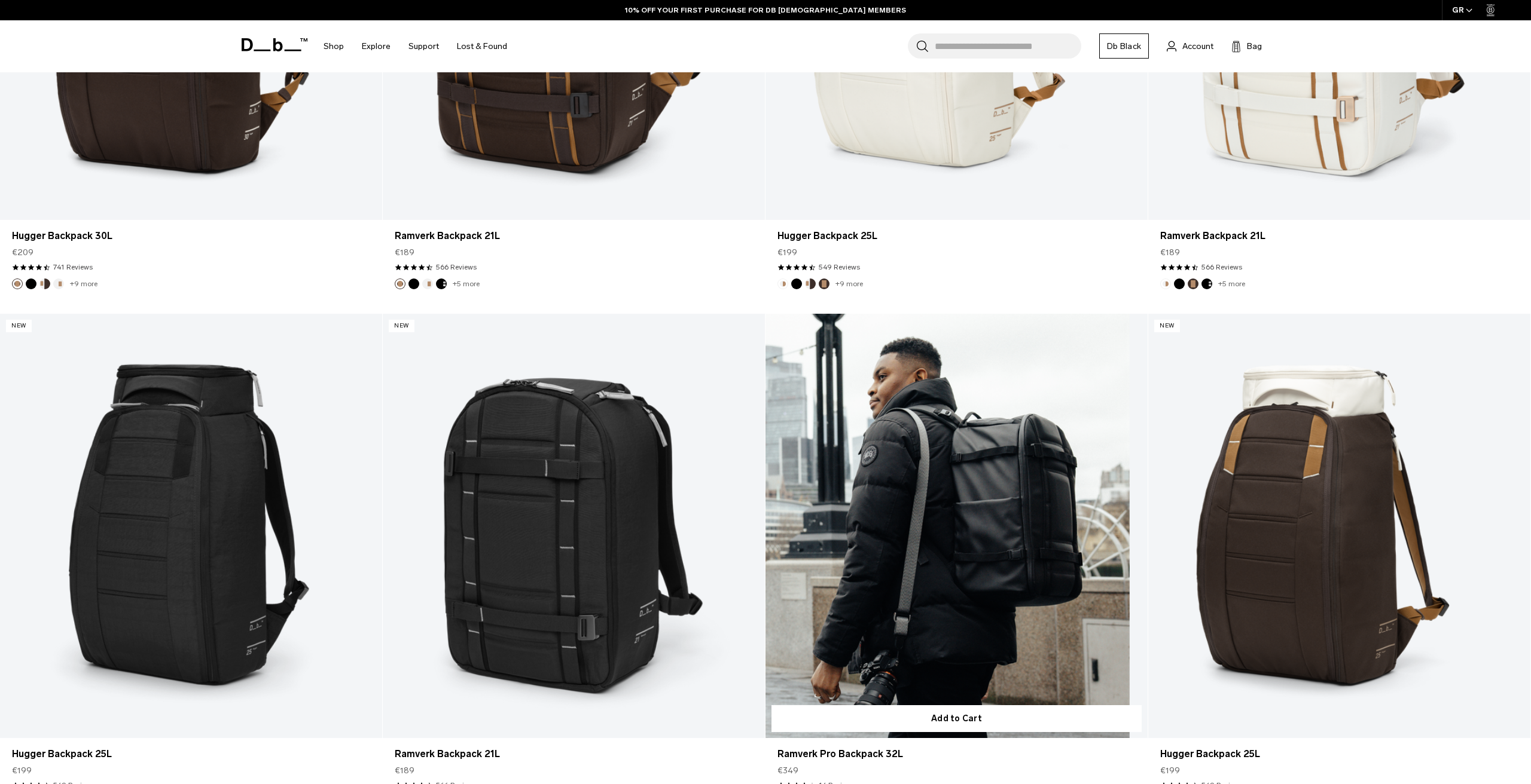
scroll to position [1452, 0]
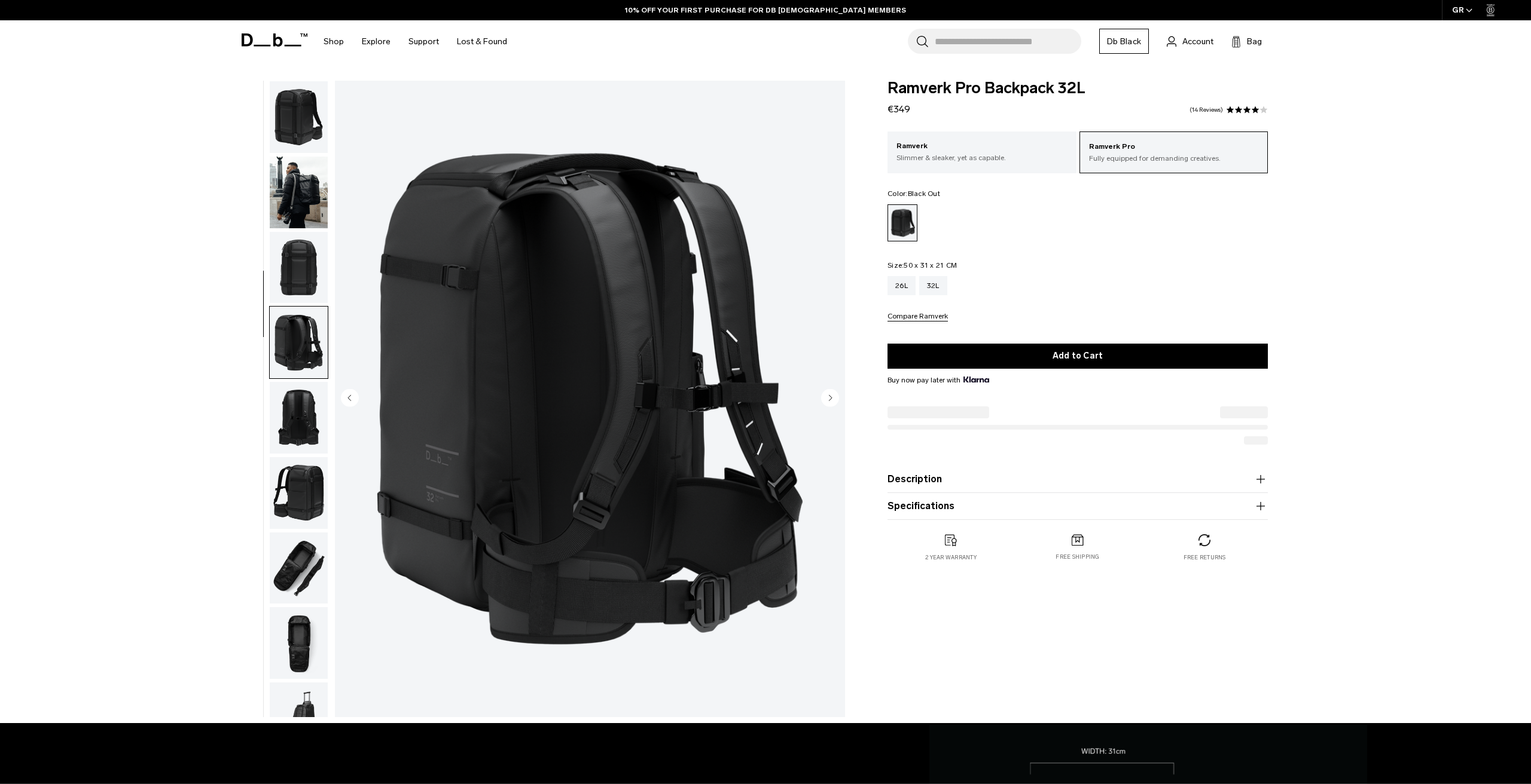
scroll to position [122, 0]
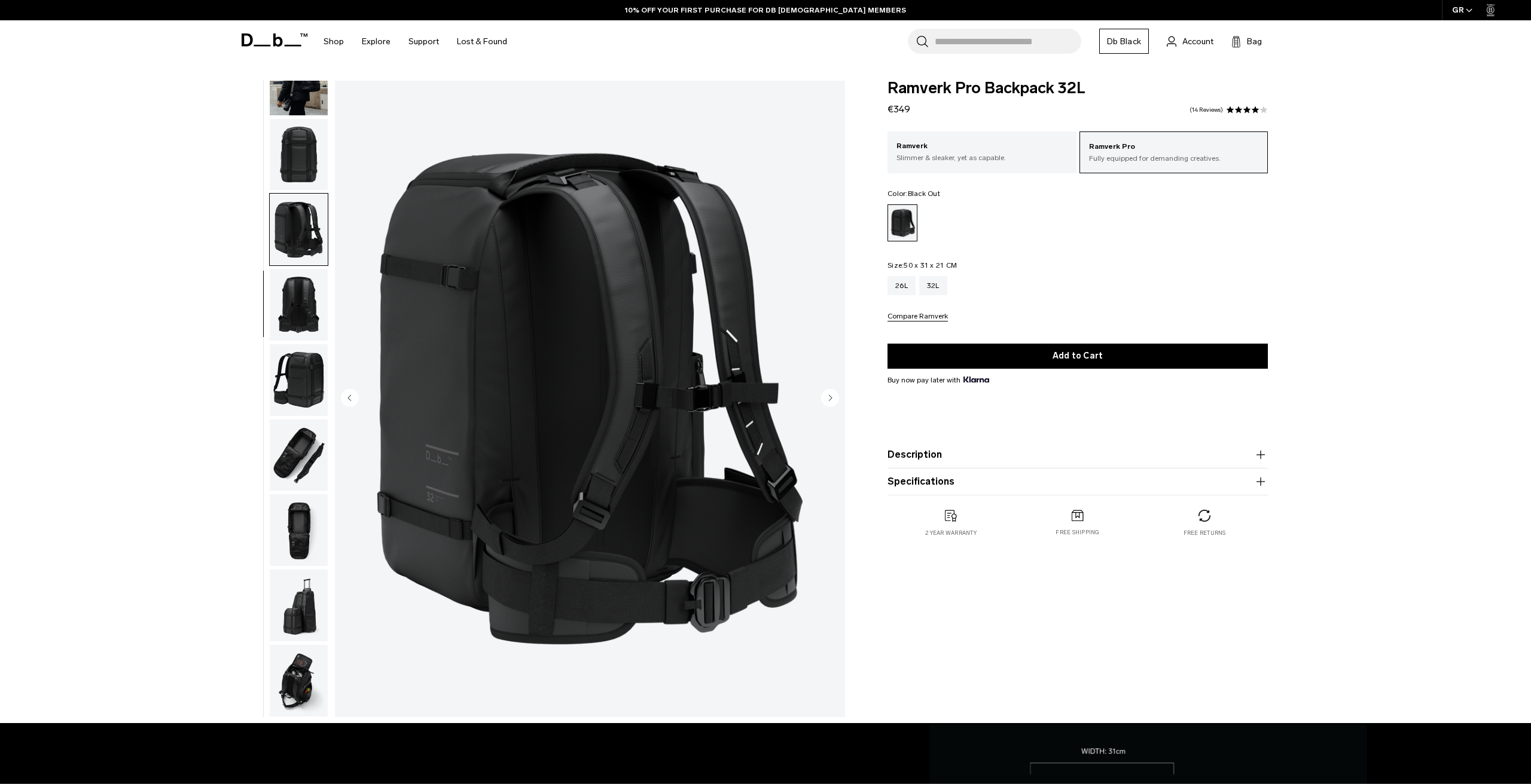
click at [314, 285] on img "button" at bounding box center [298, 304] width 58 height 72
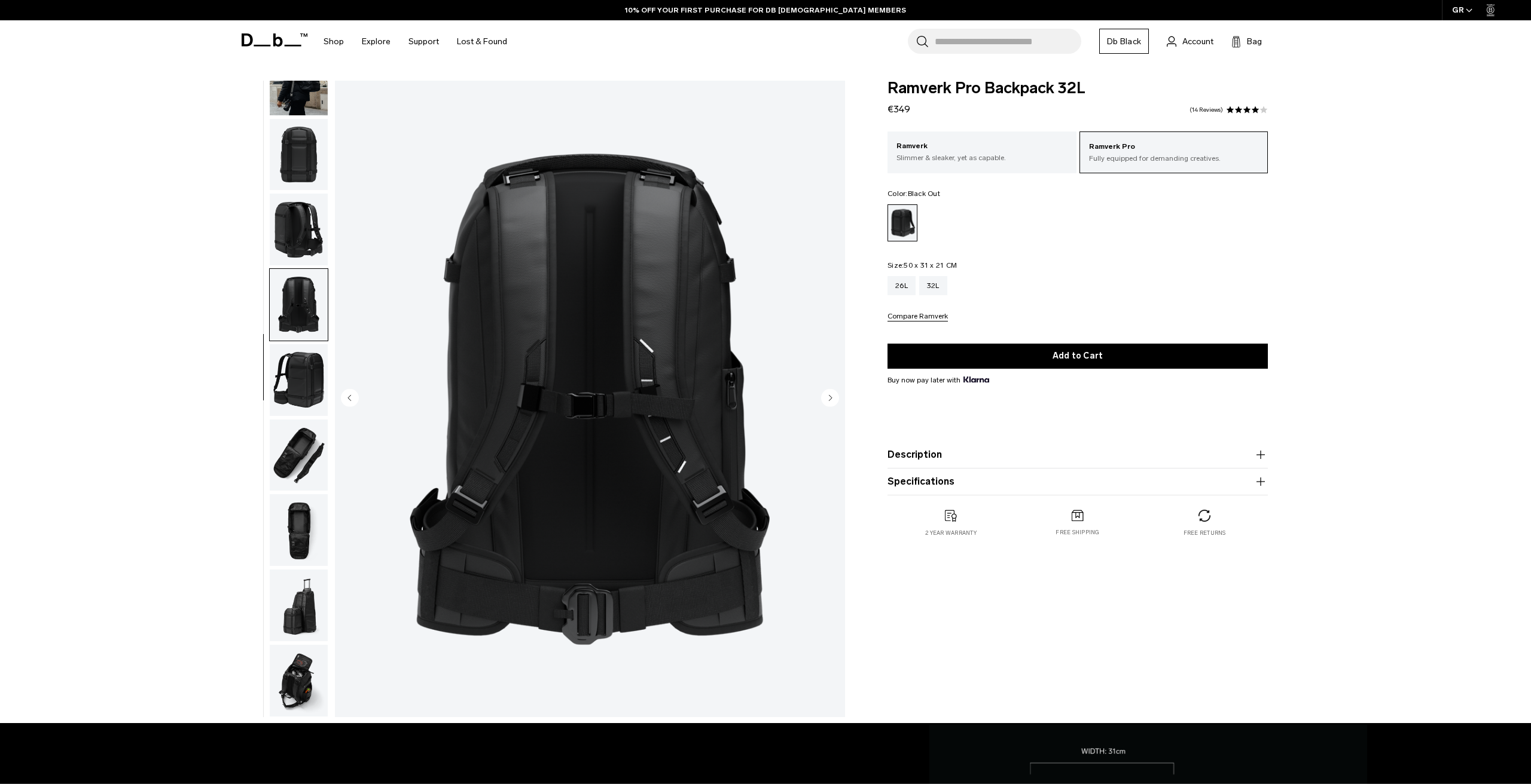
scroll to position [0, 0]
click at [314, 285] on img "button" at bounding box center [298, 304] width 58 height 72
click at [300, 386] on img "button" at bounding box center [298, 380] width 58 height 72
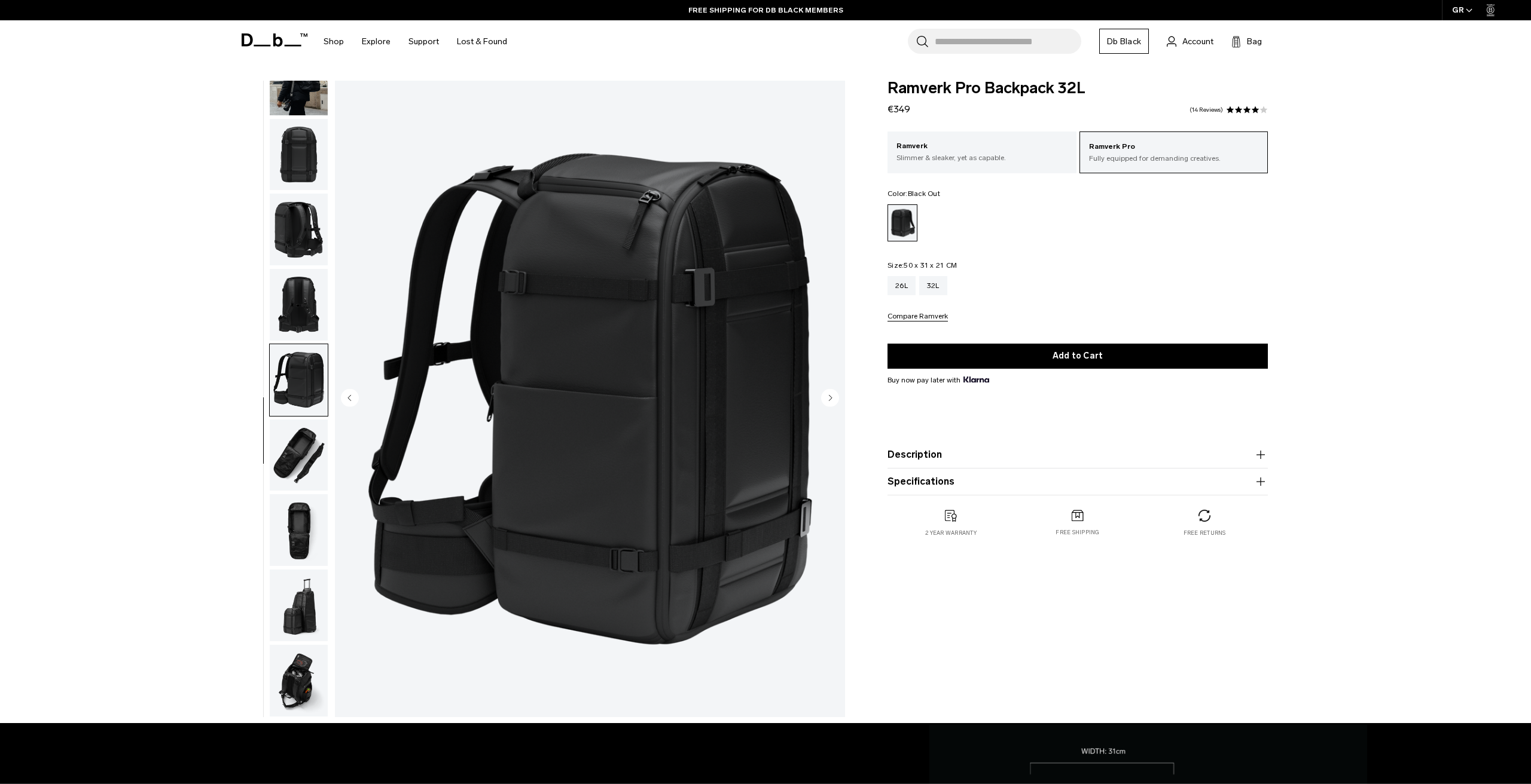
click at [304, 452] on img "button" at bounding box center [298, 455] width 58 height 72
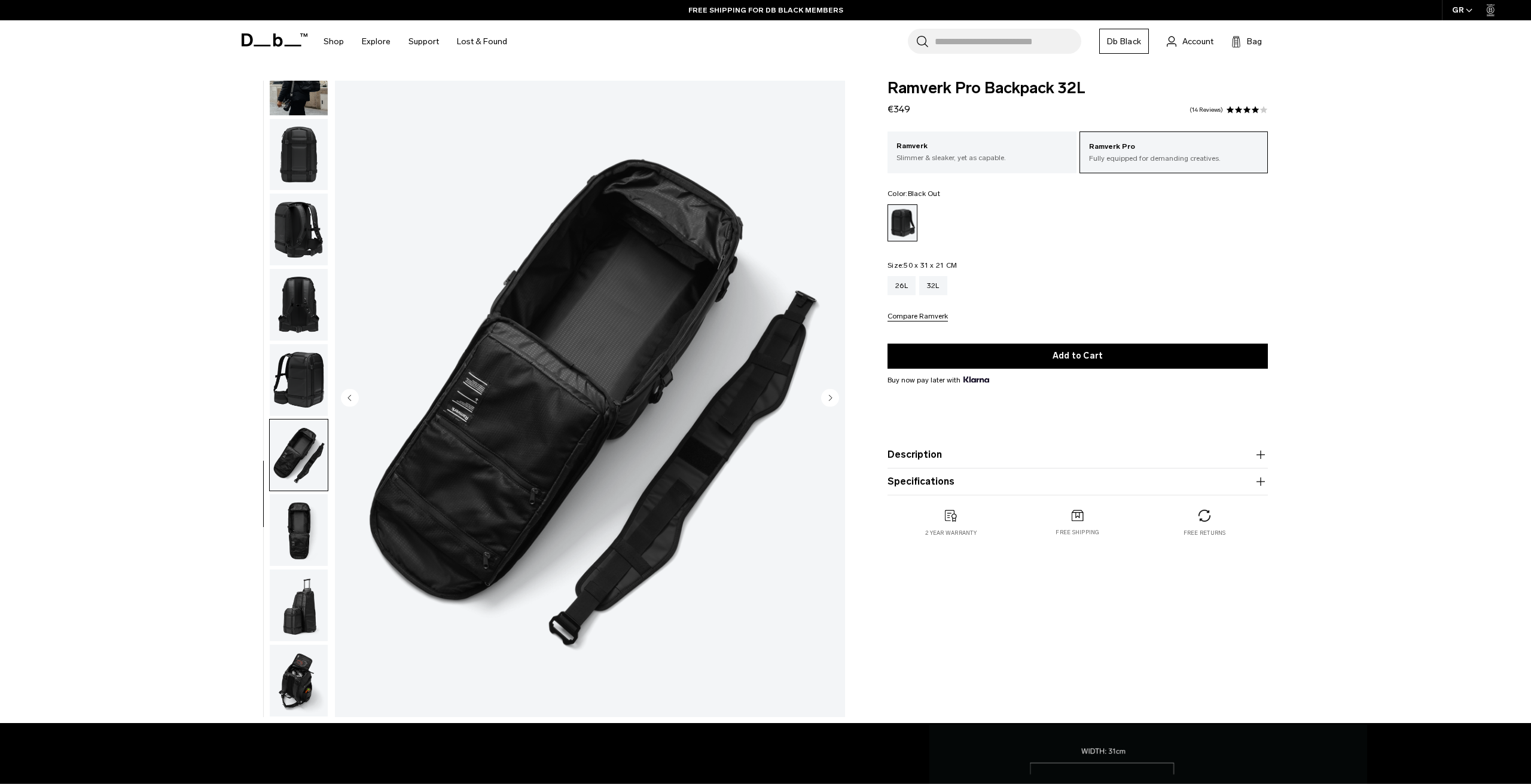
click at [296, 534] on img "button" at bounding box center [298, 529] width 58 height 72
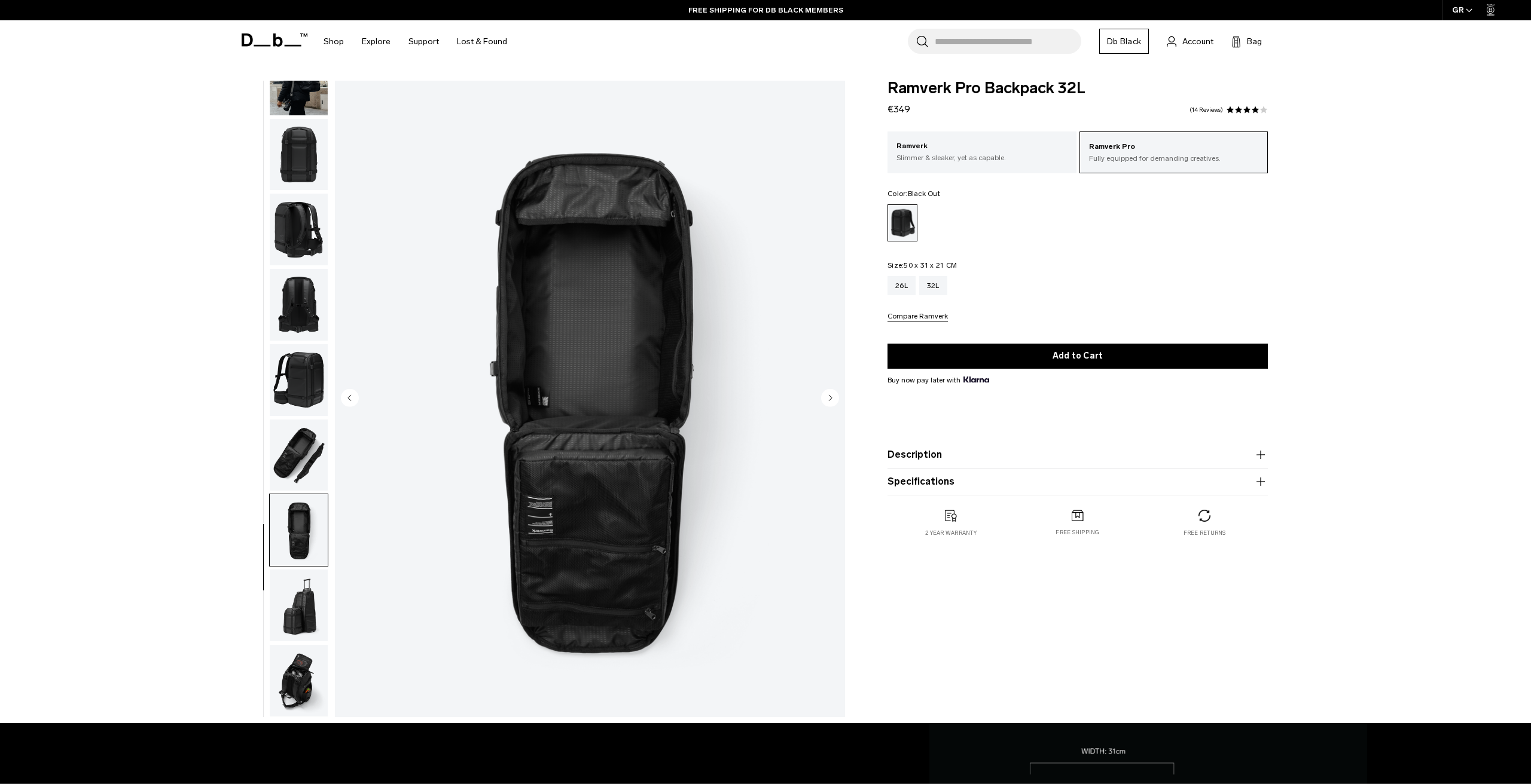
click at [313, 602] on img "button" at bounding box center [298, 605] width 58 height 72
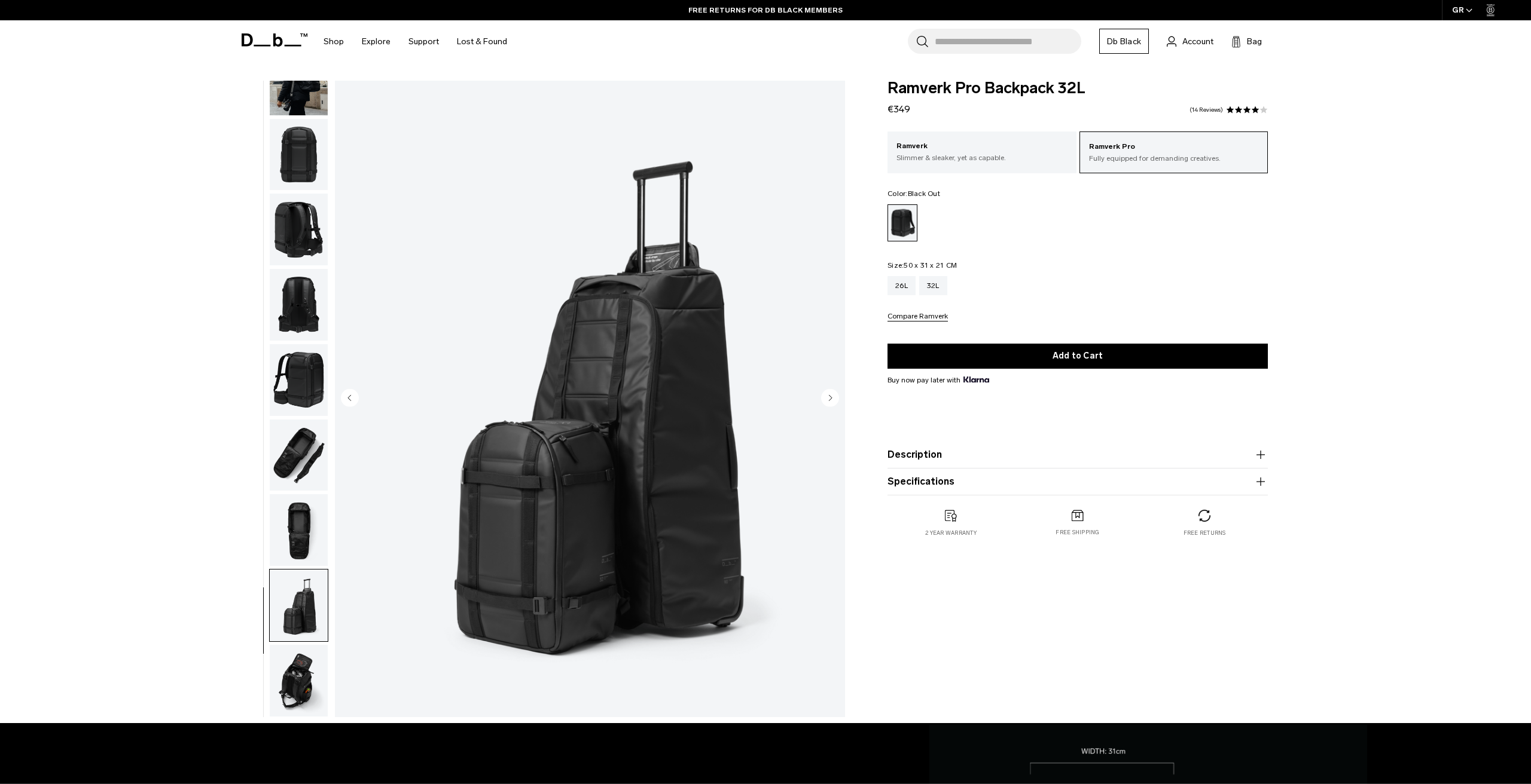
click at [300, 693] on img "button" at bounding box center [298, 680] width 58 height 72
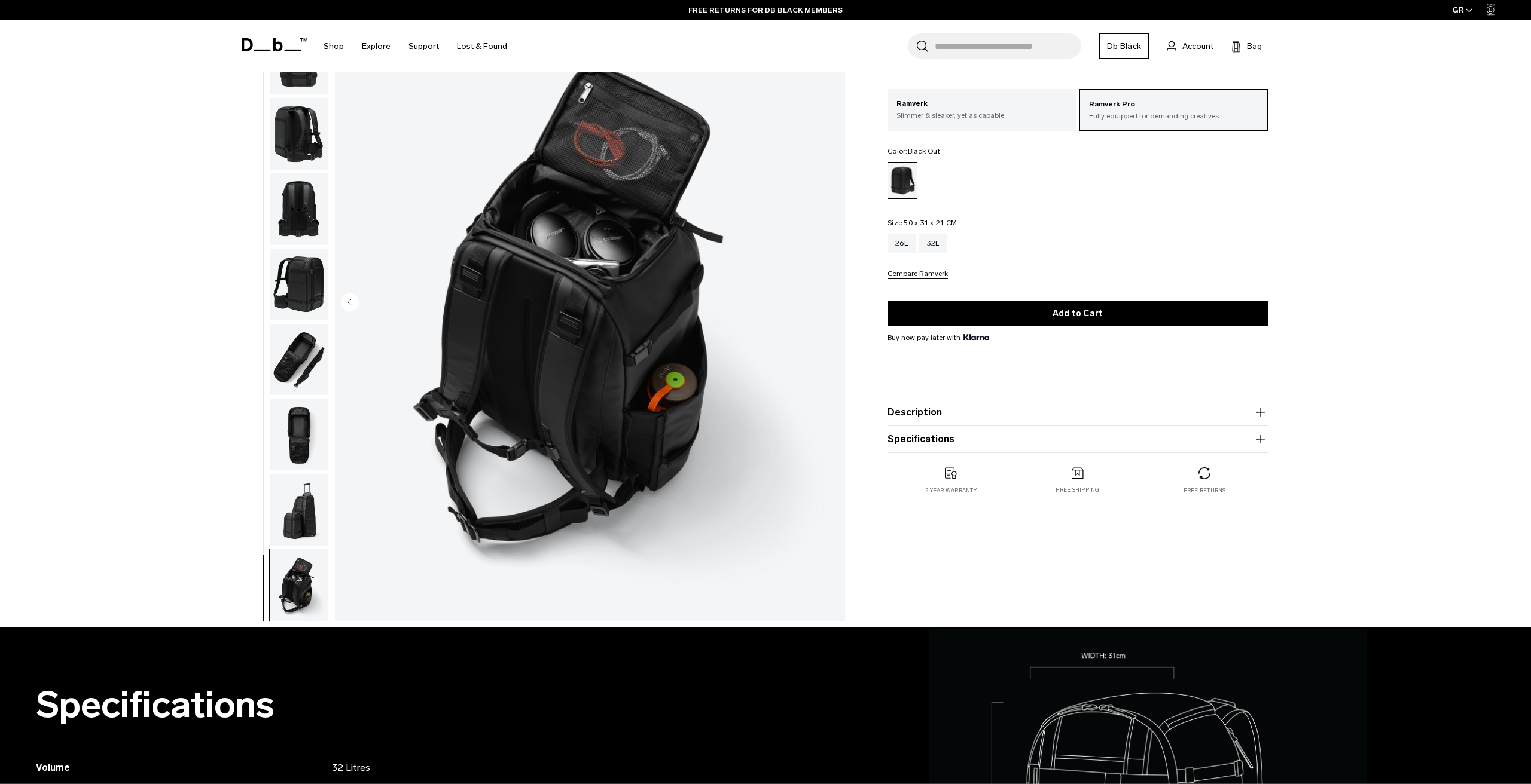
scroll to position [98, 0]
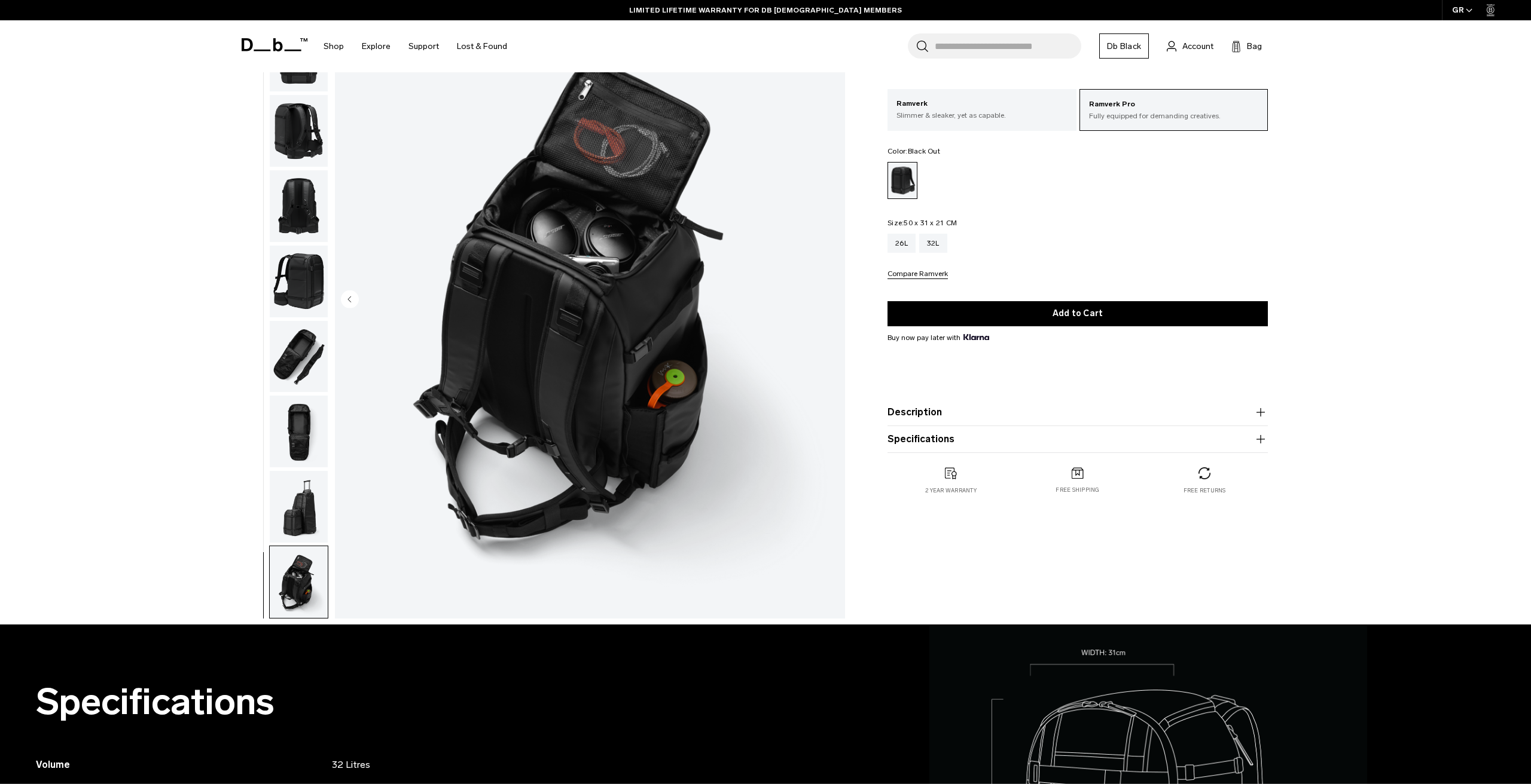
click at [329, 494] on div "10 / 10" at bounding box center [539, 303] width 624 height 643
click at [310, 419] on img "button" at bounding box center [298, 431] width 58 height 72
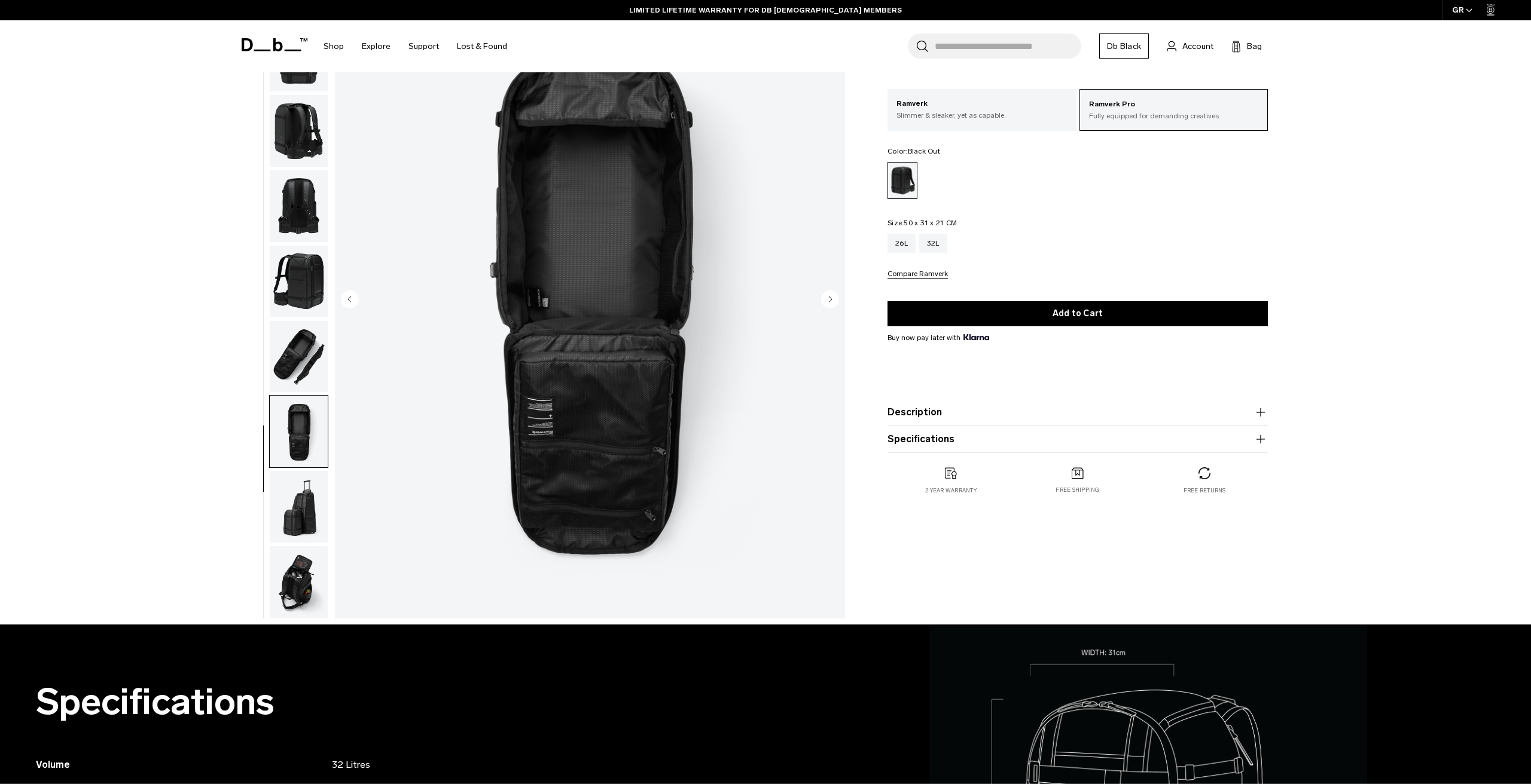
click at [304, 341] on img "button" at bounding box center [298, 357] width 58 height 72
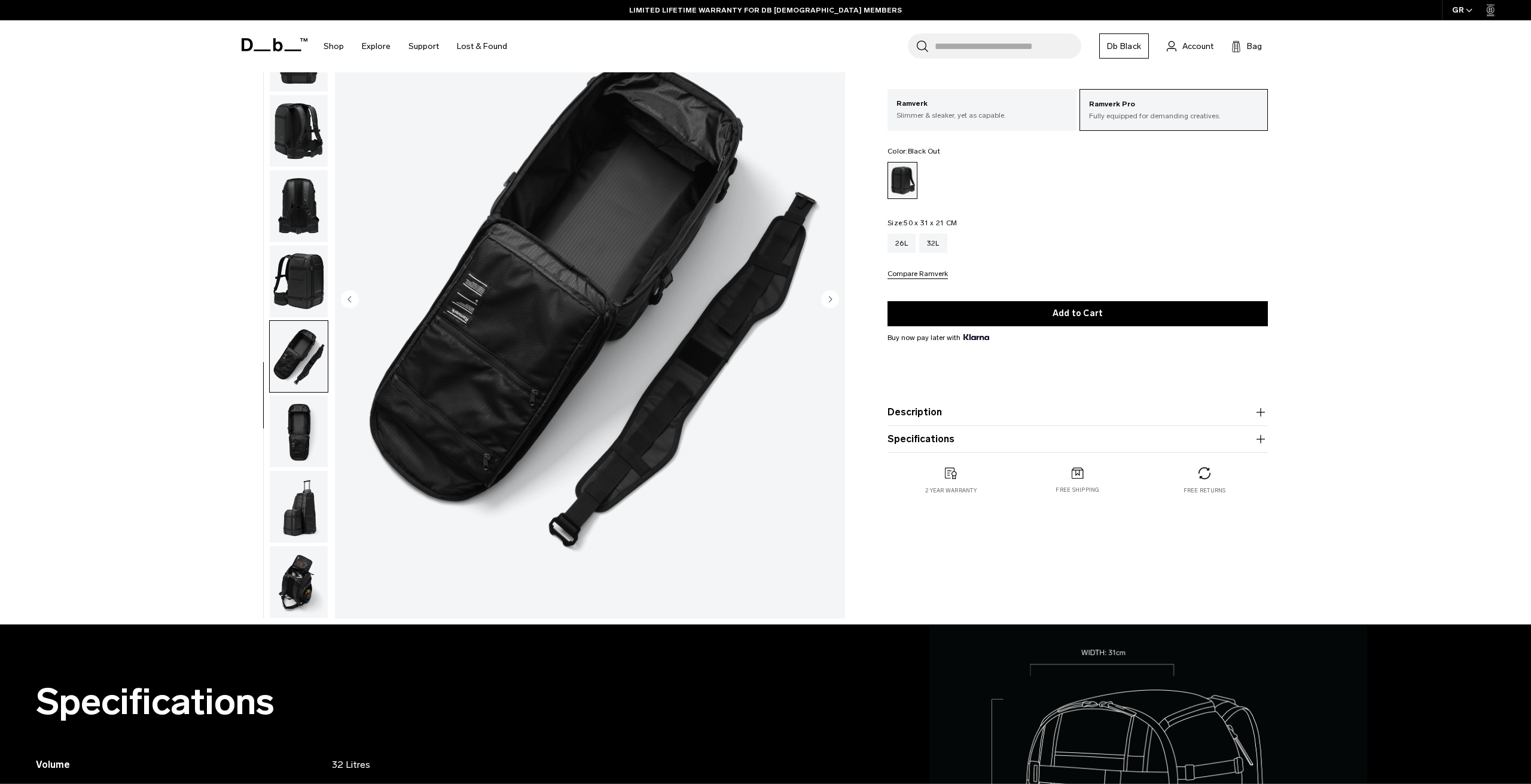
click at [300, 294] on img "button" at bounding box center [298, 281] width 58 height 72
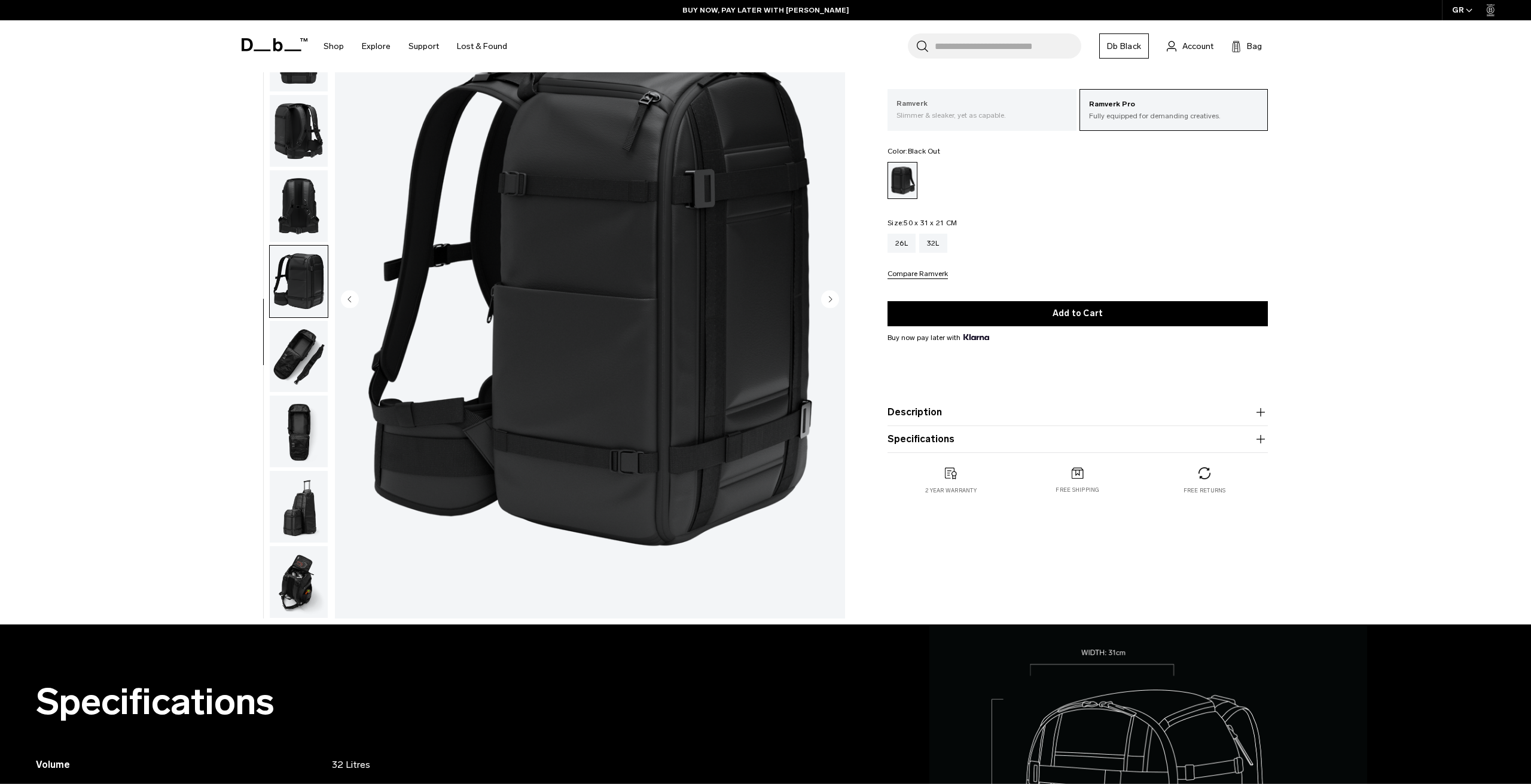
click at [961, 116] on p "Slimmer & sleaker, yet as capable." at bounding box center [982, 115] width 171 height 11
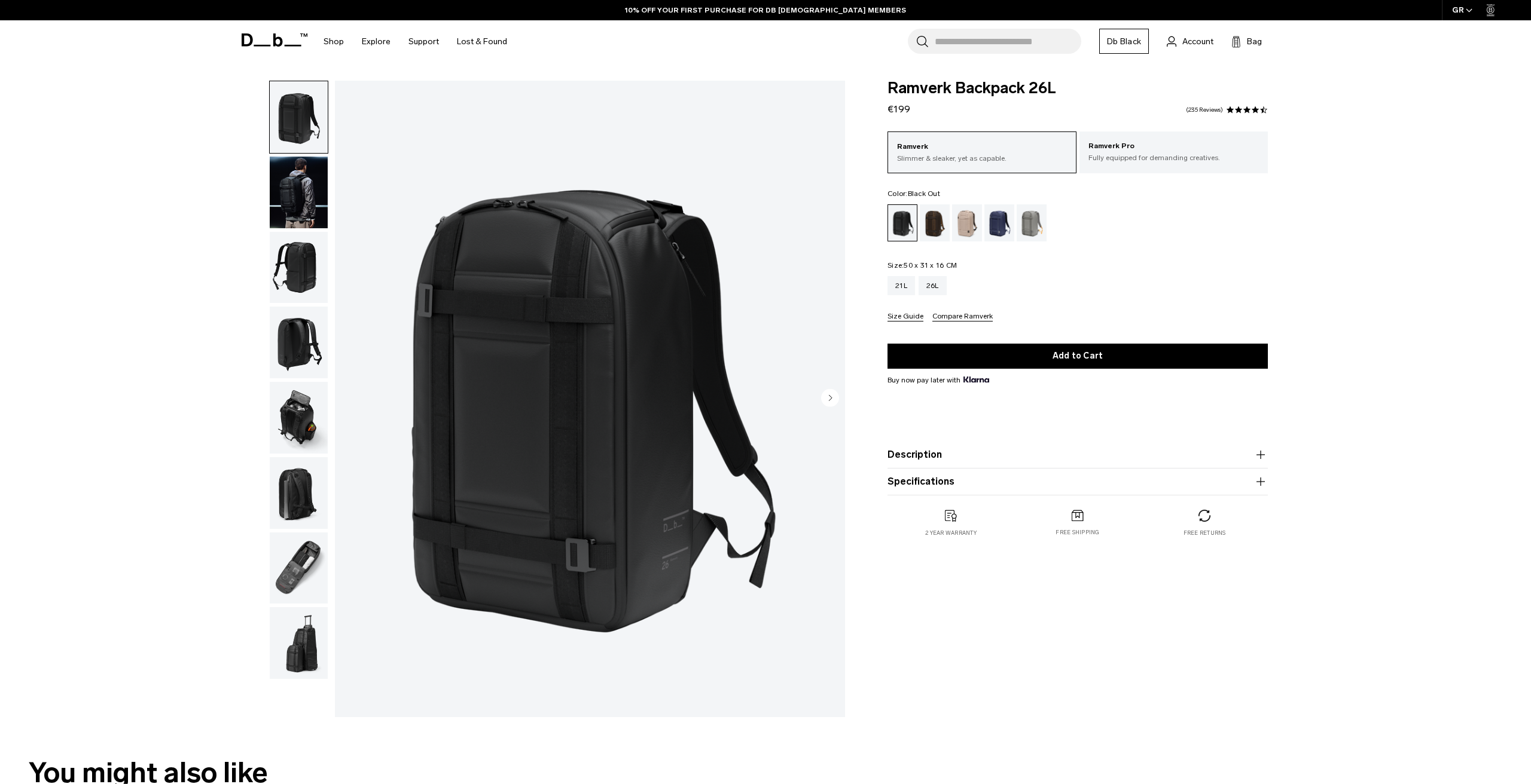
click at [296, 183] on img "button" at bounding box center [298, 192] width 58 height 72
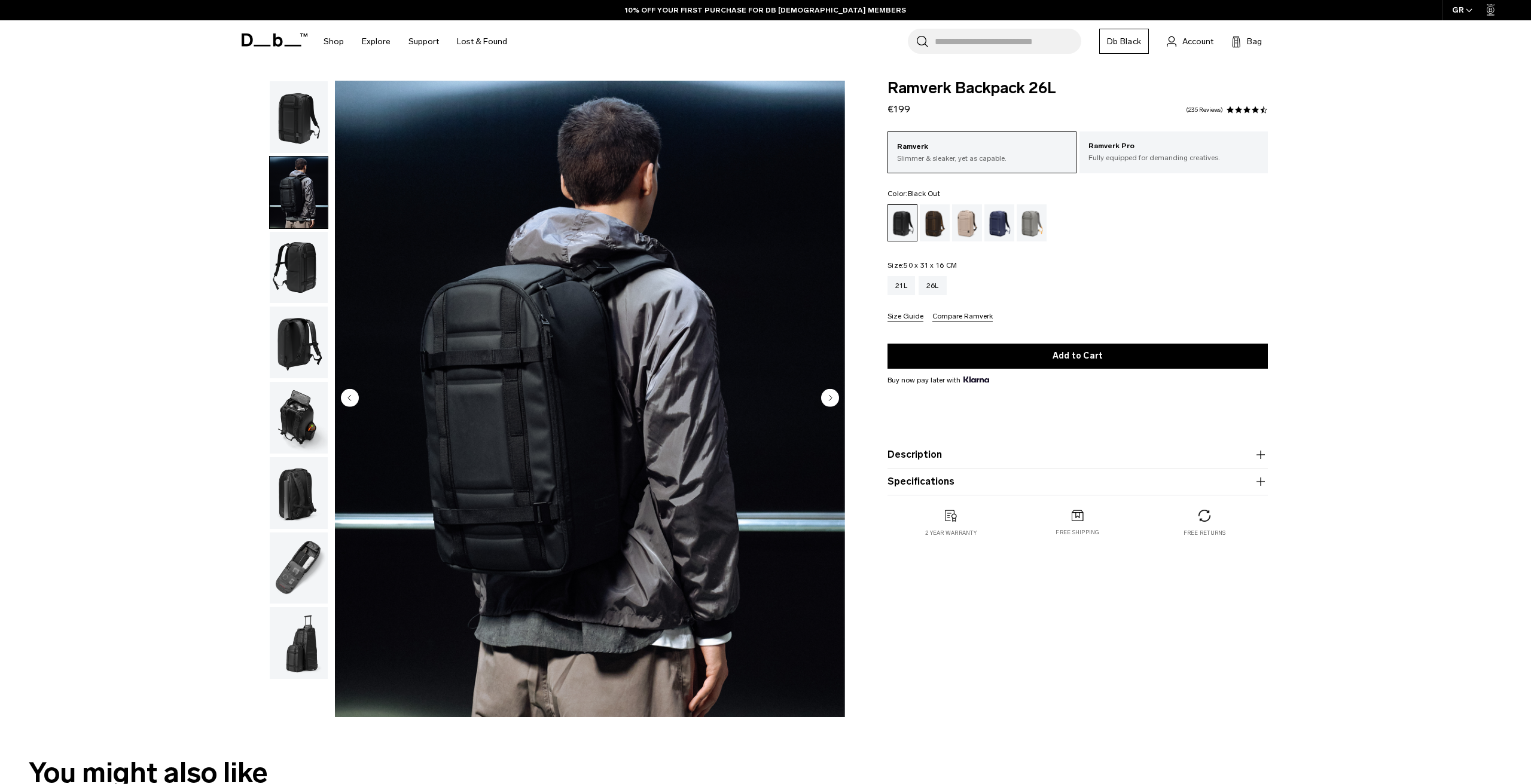
click at [305, 271] on img "button" at bounding box center [298, 268] width 58 height 72
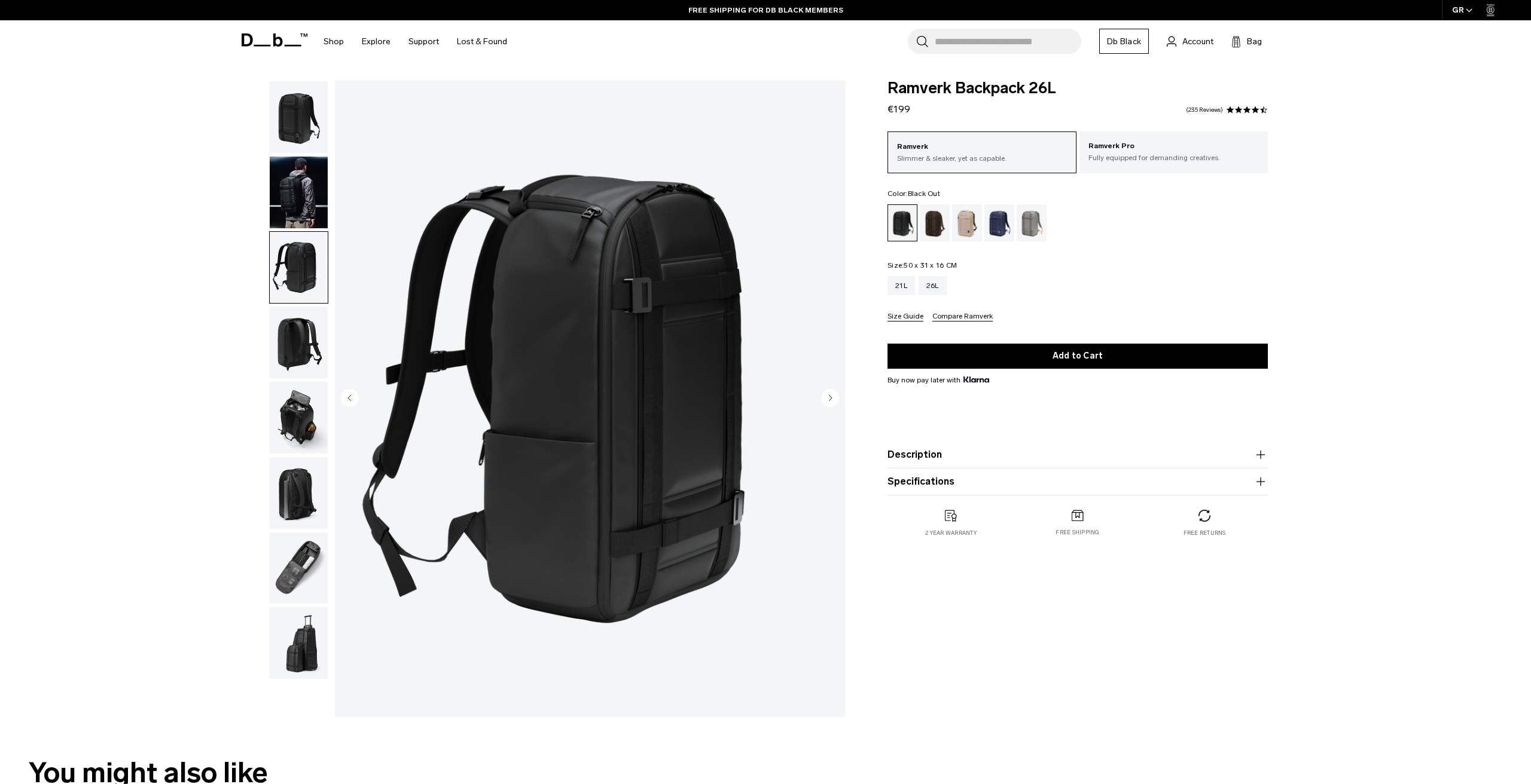
click at [289, 346] on img "button" at bounding box center [298, 342] width 58 height 72
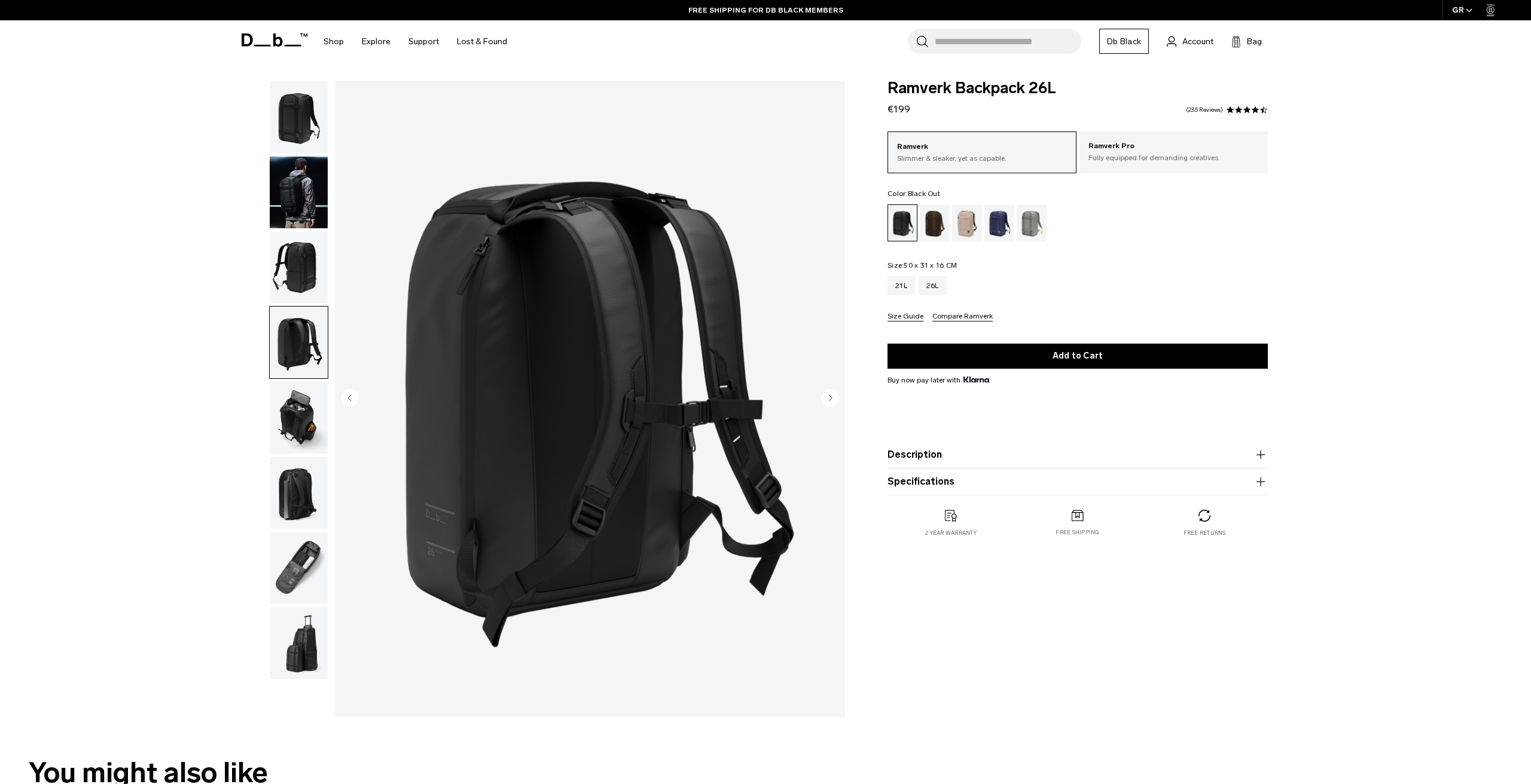
click at [294, 421] on img "button" at bounding box center [298, 418] width 58 height 72
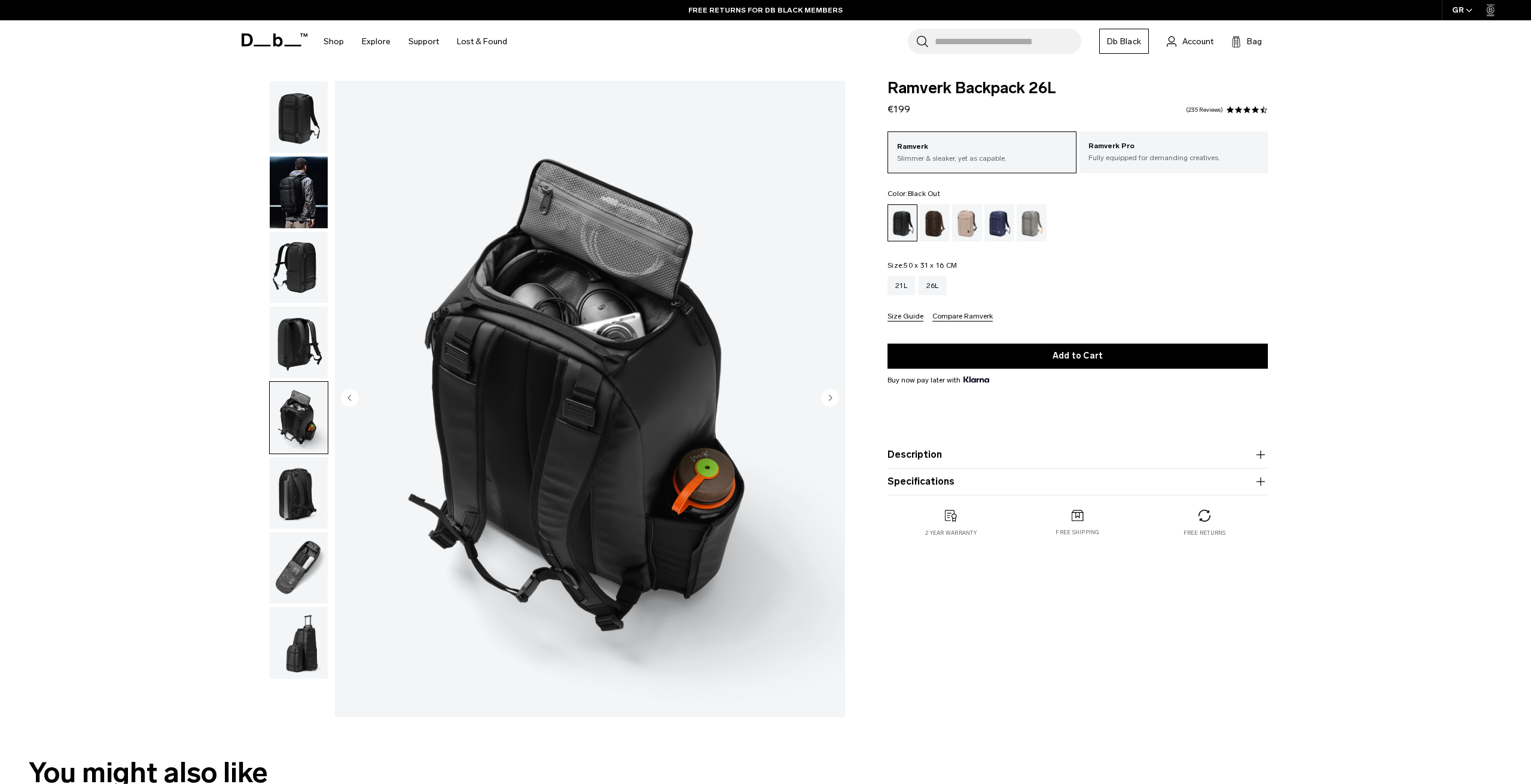
click at [310, 474] on img "button" at bounding box center [298, 493] width 58 height 72
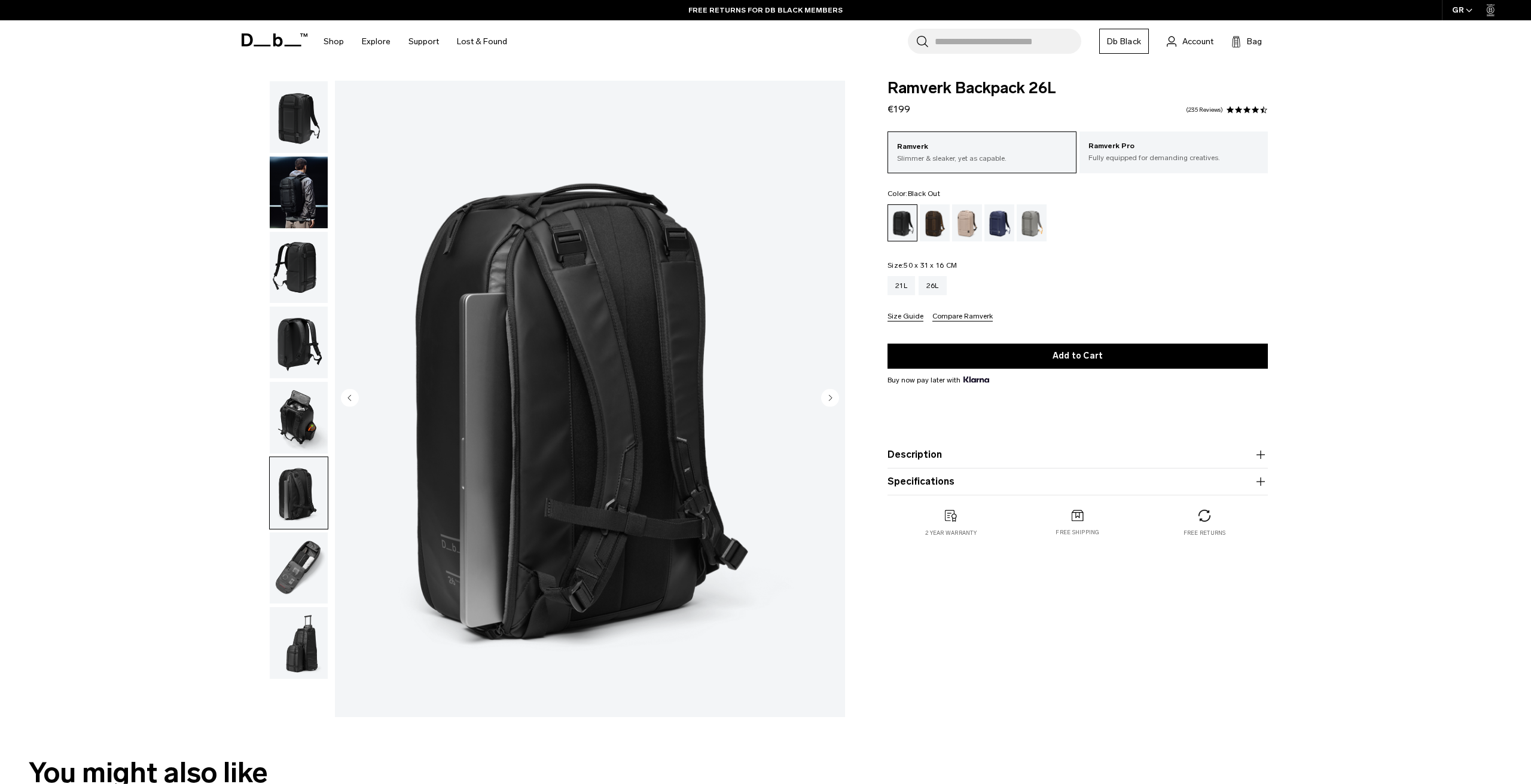
click at [302, 590] on img "button" at bounding box center [298, 568] width 58 height 72
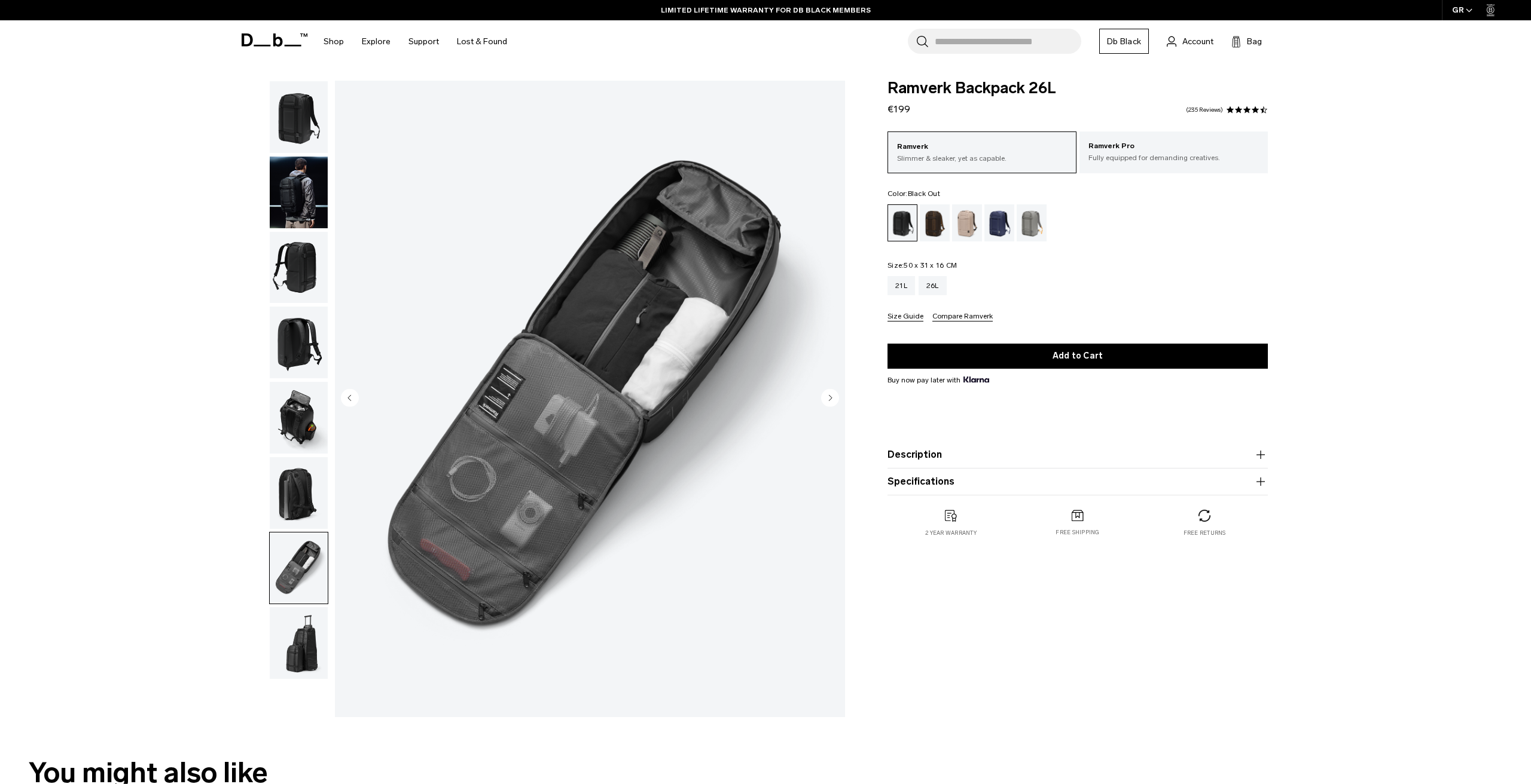
click at [306, 647] on img "button" at bounding box center [298, 643] width 58 height 72
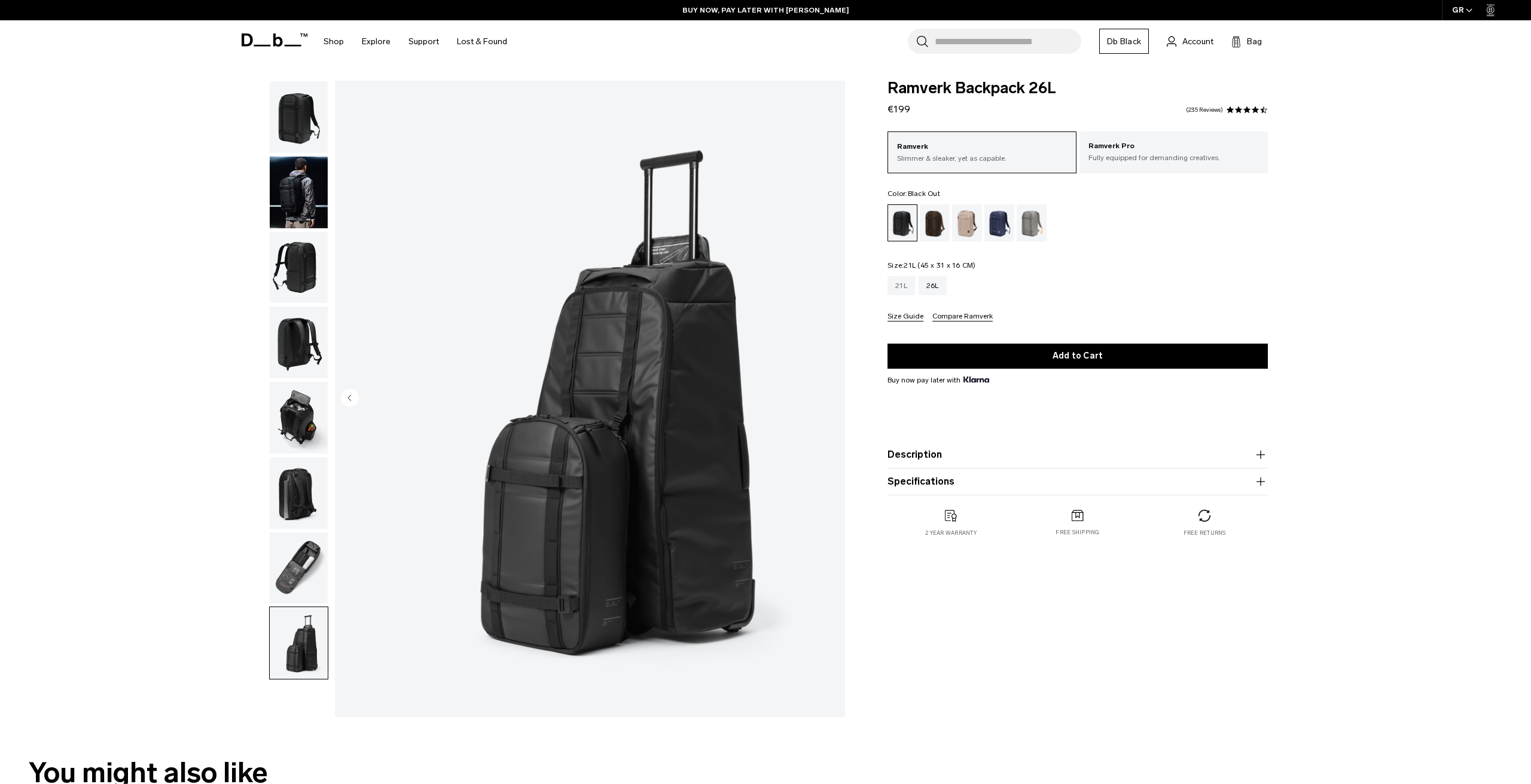
click at [907, 286] on div "21L" at bounding box center [900, 286] width 27 height 20
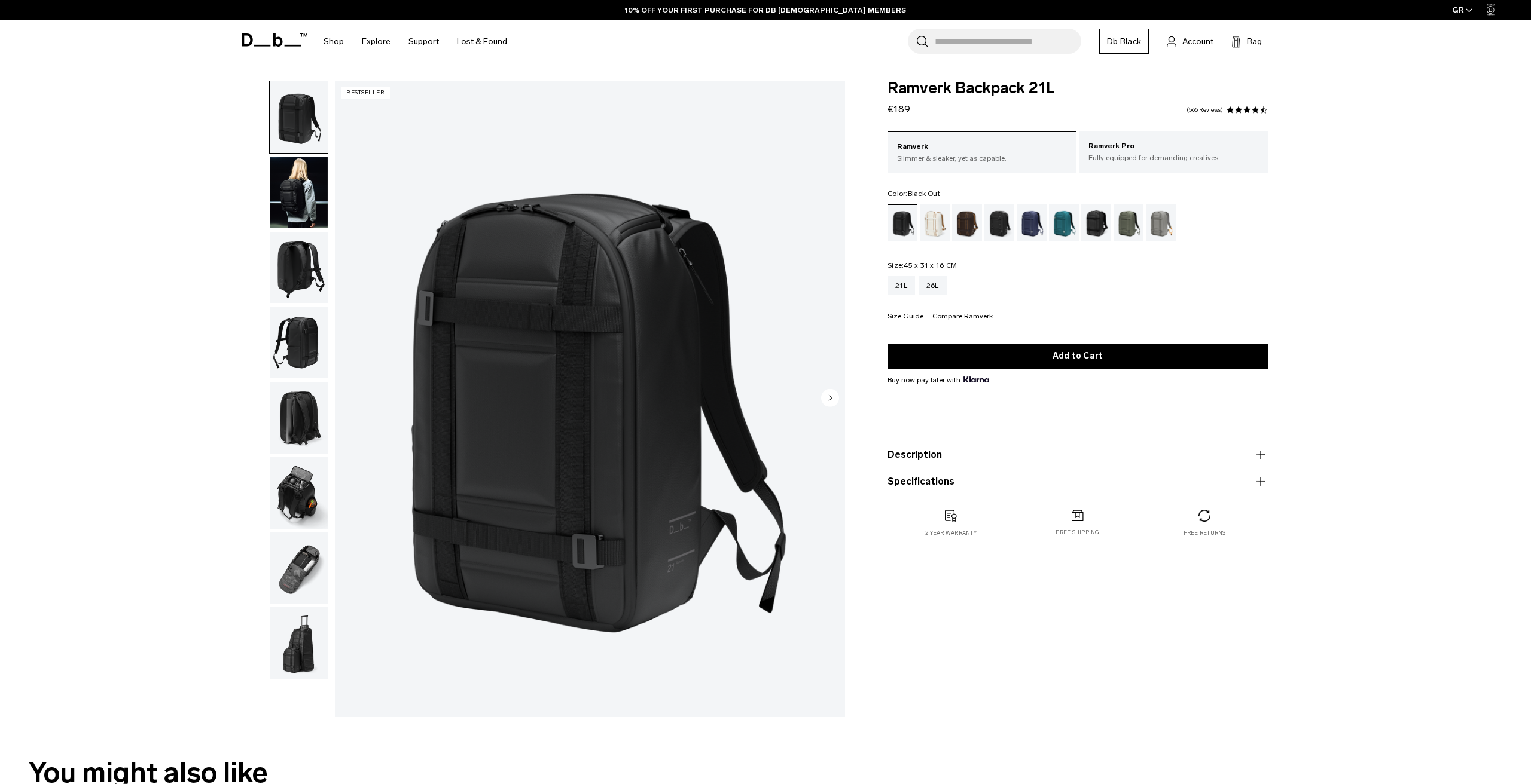
click at [285, 560] on img "button" at bounding box center [298, 568] width 58 height 72
